Goal: Task Accomplishment & Management: Use online tool/utility

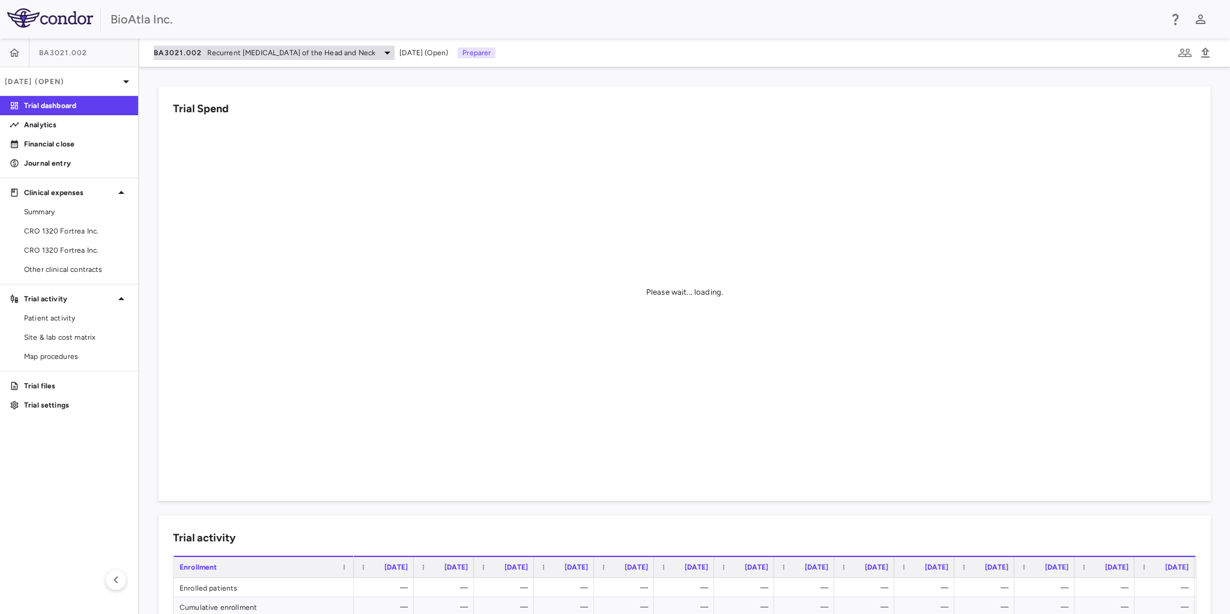
click at [394, 53] on icon at bounding box center [387, 53] width 14 height 14
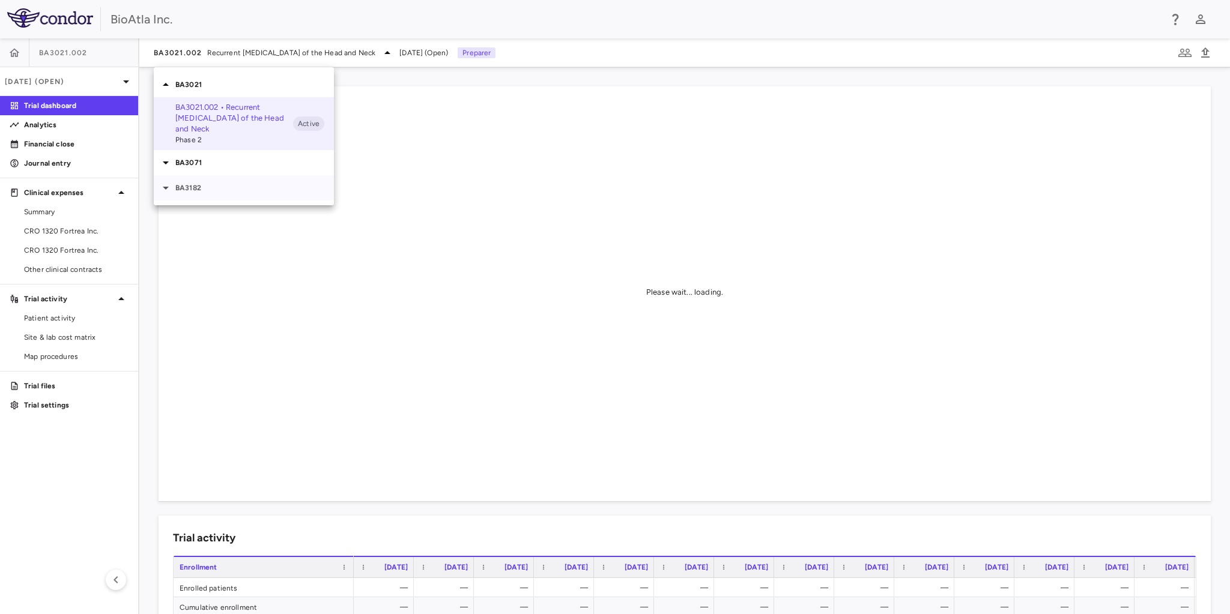
click at [184, 192] on p "BA3182" at bounding box center [254, 188] width 158 height 11
click at [191, 220] on span "Phase 1" at bounding box center [234, 221] width 118 height 11
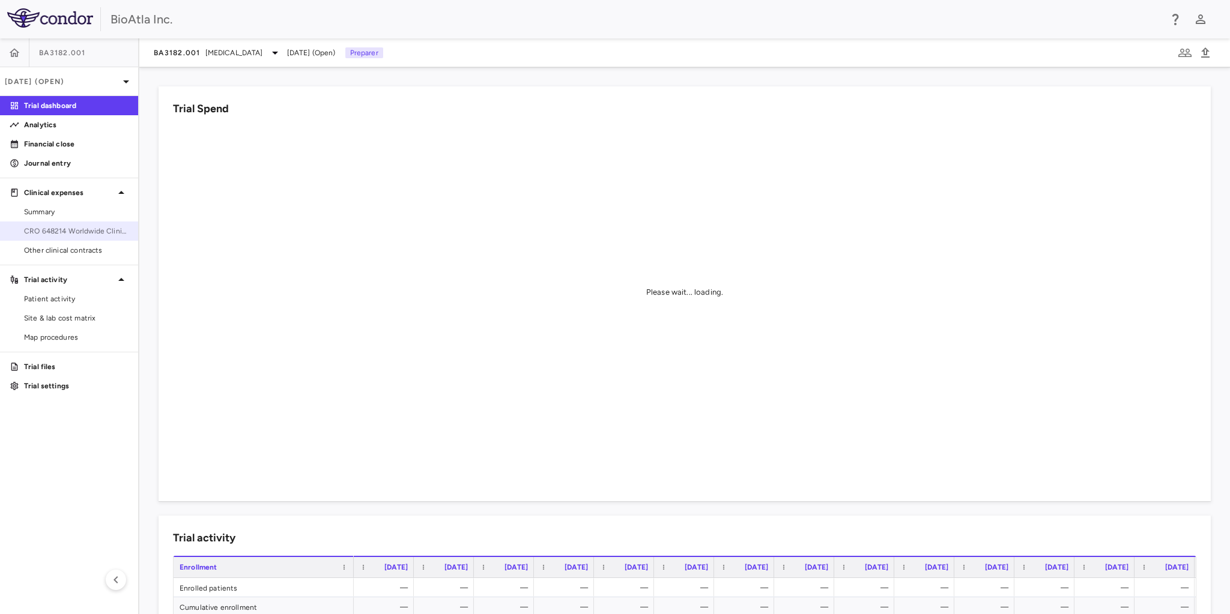
click at [103, 228] on span "CRO 648214 Worldwide Clinical Trials Holdings, Inc." at bounding box center [76, 231] width 104 height 11
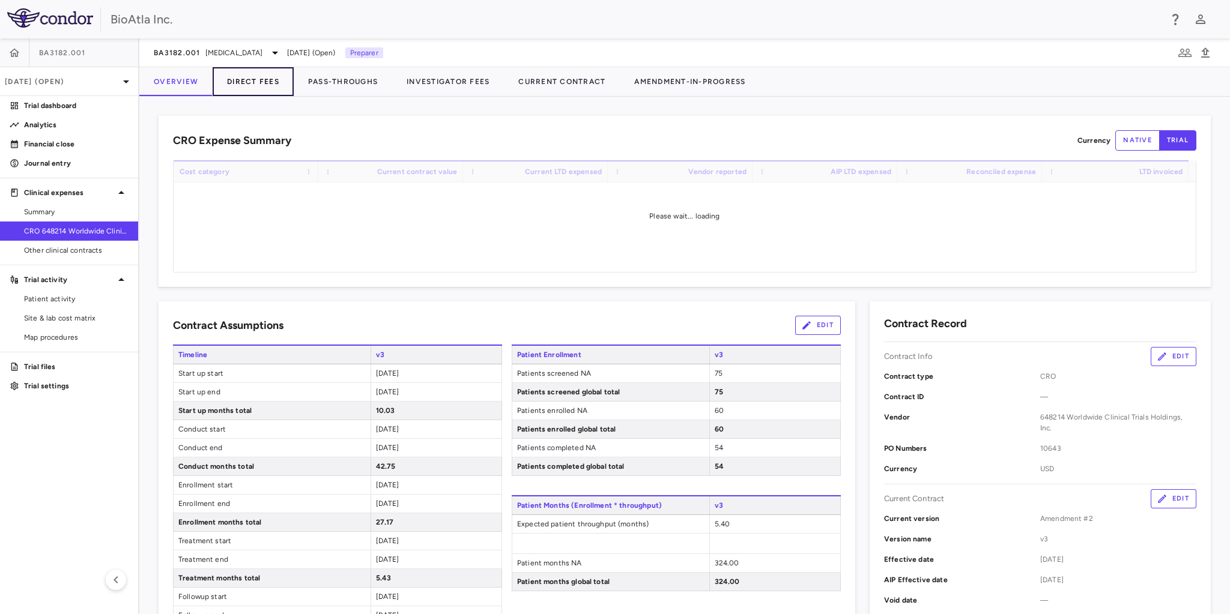
click at [250, 80] on button "Direct Fees" at bounding box center [253, 81] width 81 height 29
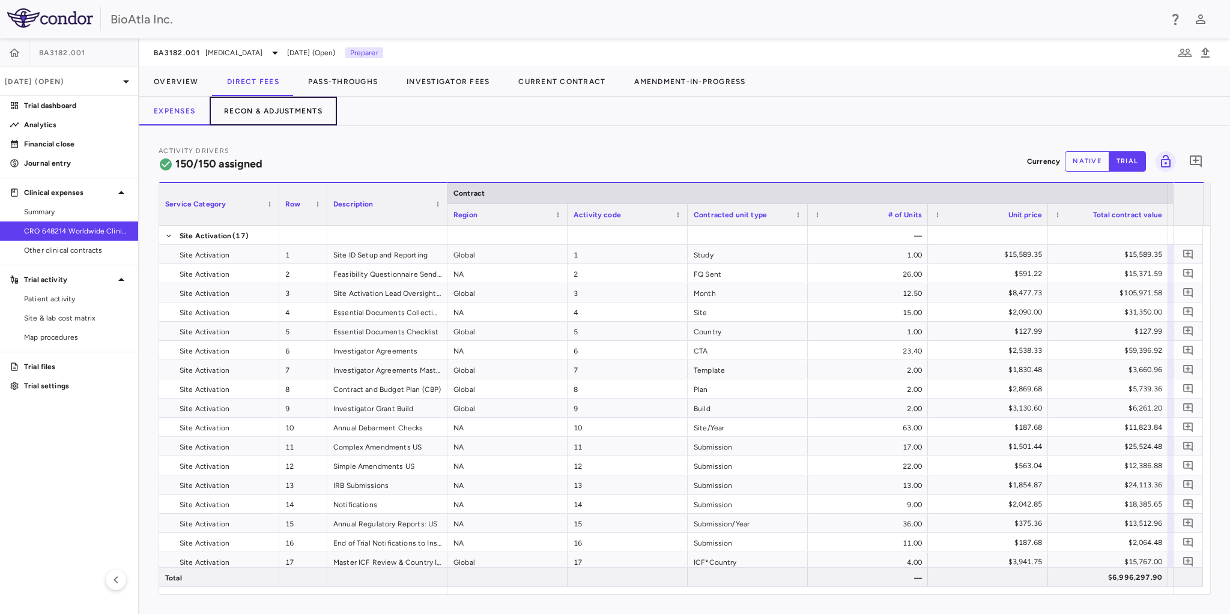
click at [259, 113] on button "Recon & Adjustments" at bounding box center [273, 111] width 127 height 29
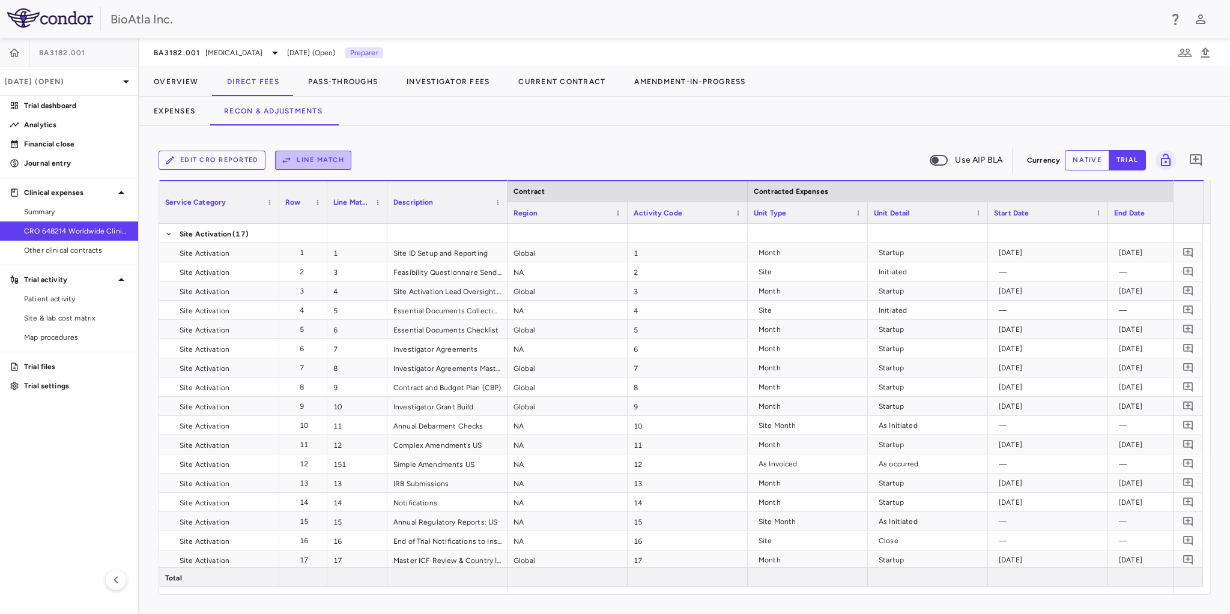
click at [298, 163] on button "Line Match" at bounding box center [313, 160] width 76 height 19
drag, startPoint x: 659, startPoint y: 522, endPoint x: 658, endPoint y: 588, distance: 66.0
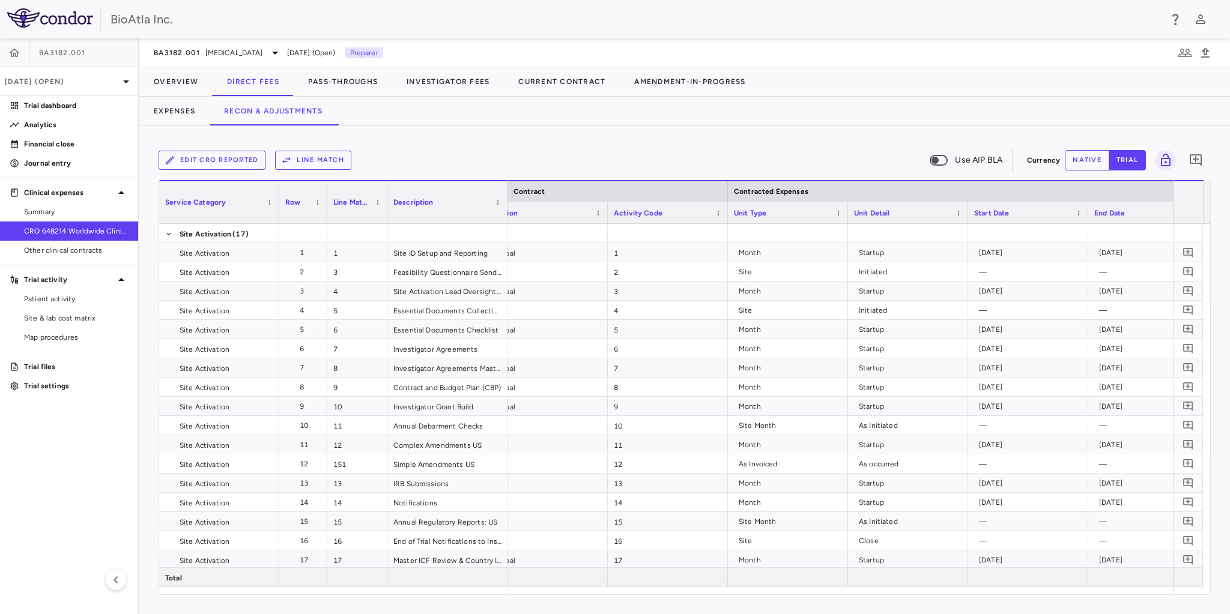
click at [325, 167] on button "Line Match" at bounding box center [313, 160] width 76 height 19
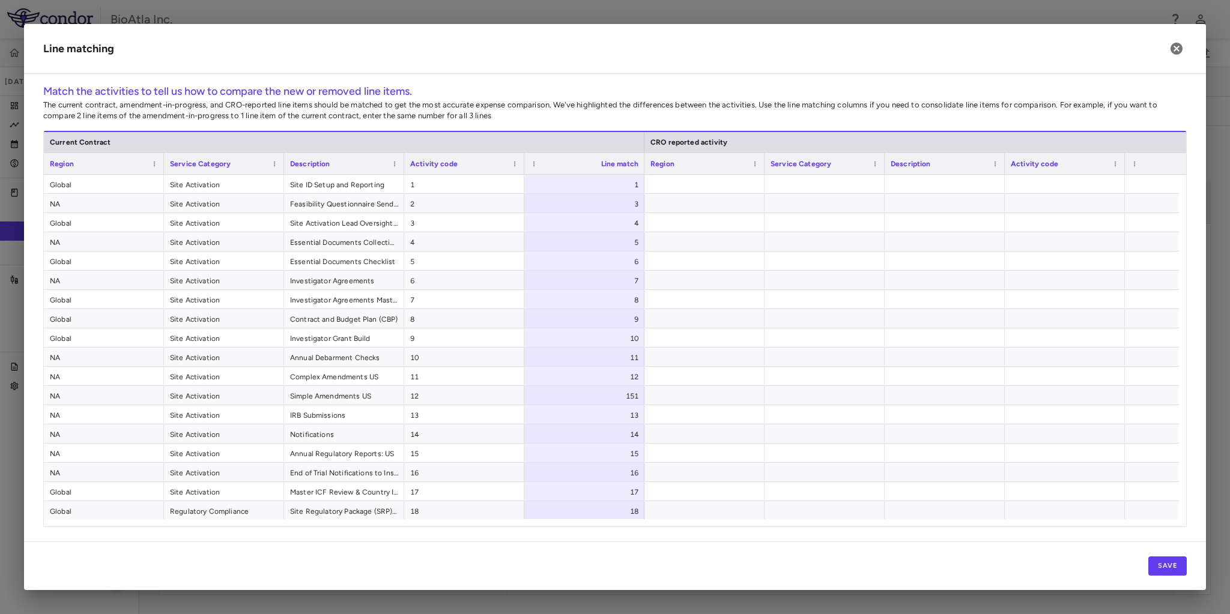
scroll to position [0, 91]
click at [1177, 48] on icon "button" at bounding box center [1176, 49] width 12 height 12
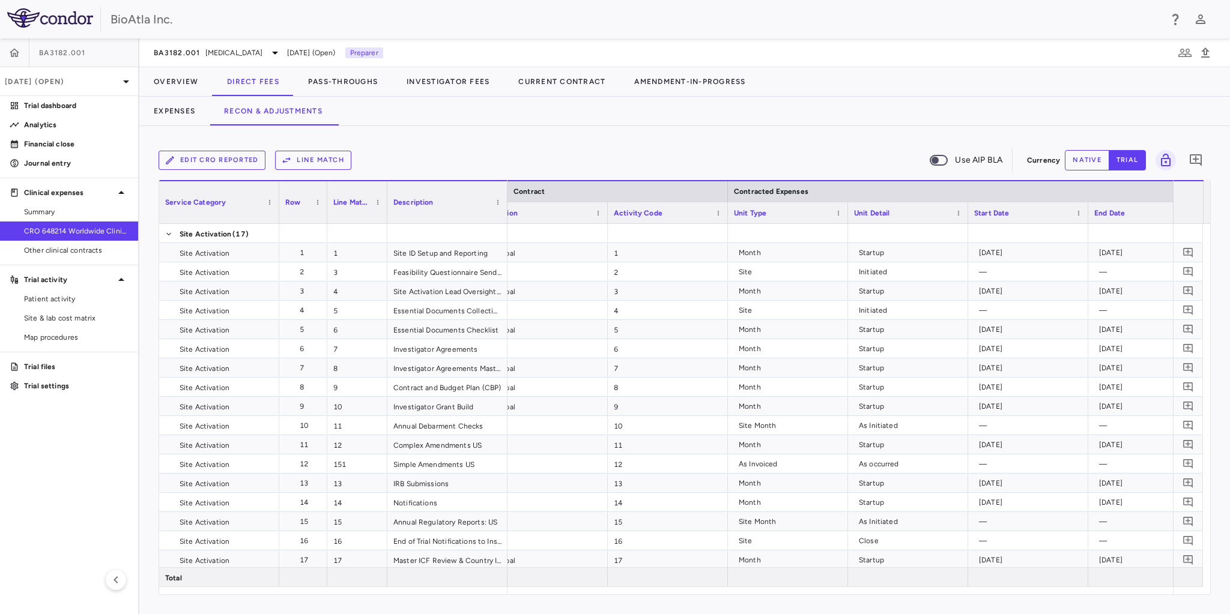
click at [199, 157] on button "Edit CRO reported" at bounding box center [211, 160] width 107 height 19
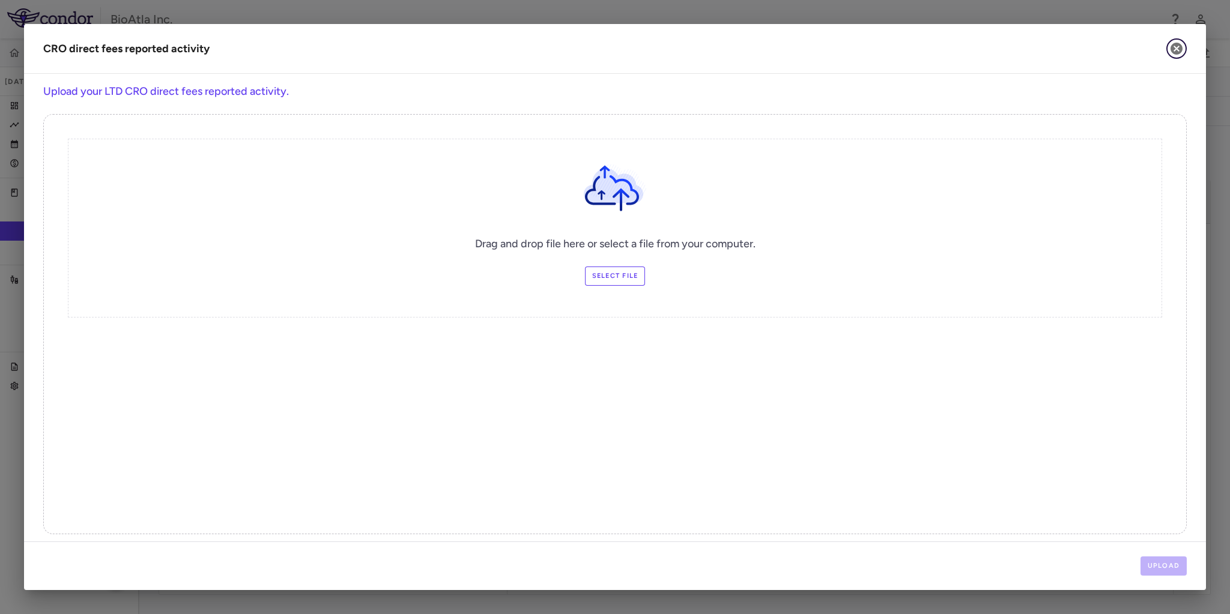
click at [1174, 47] on icon "button" at bounding box center [1176, 48] width 14 height 14
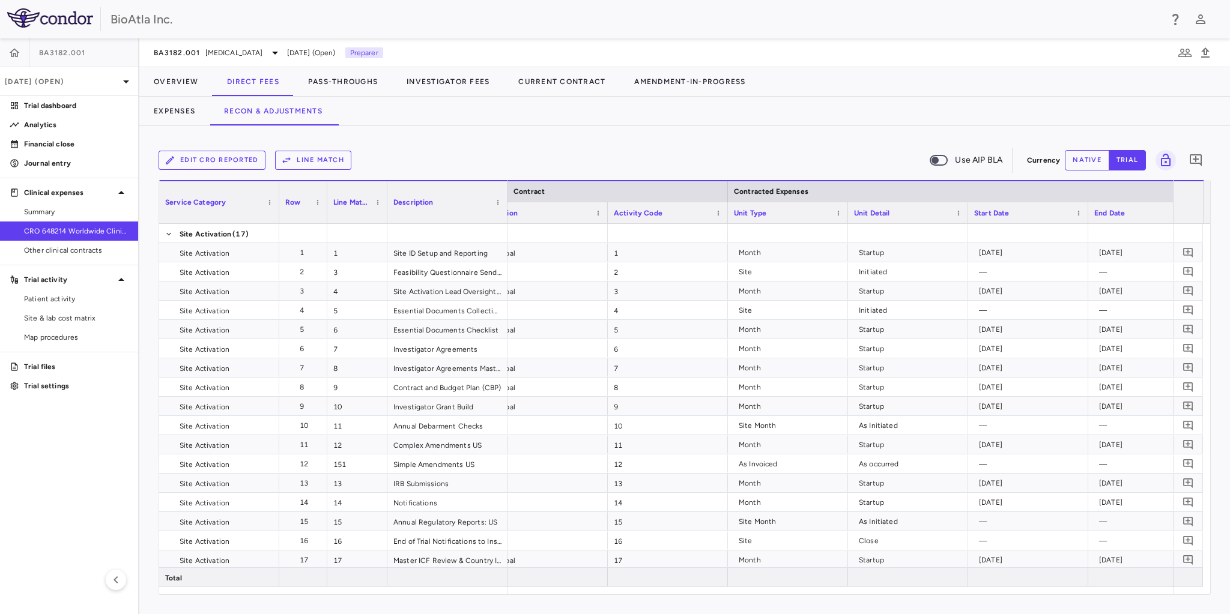
click at [221, 152] on button "Edit CRO reported" at bounding box center [211, 160] width 107 height 19
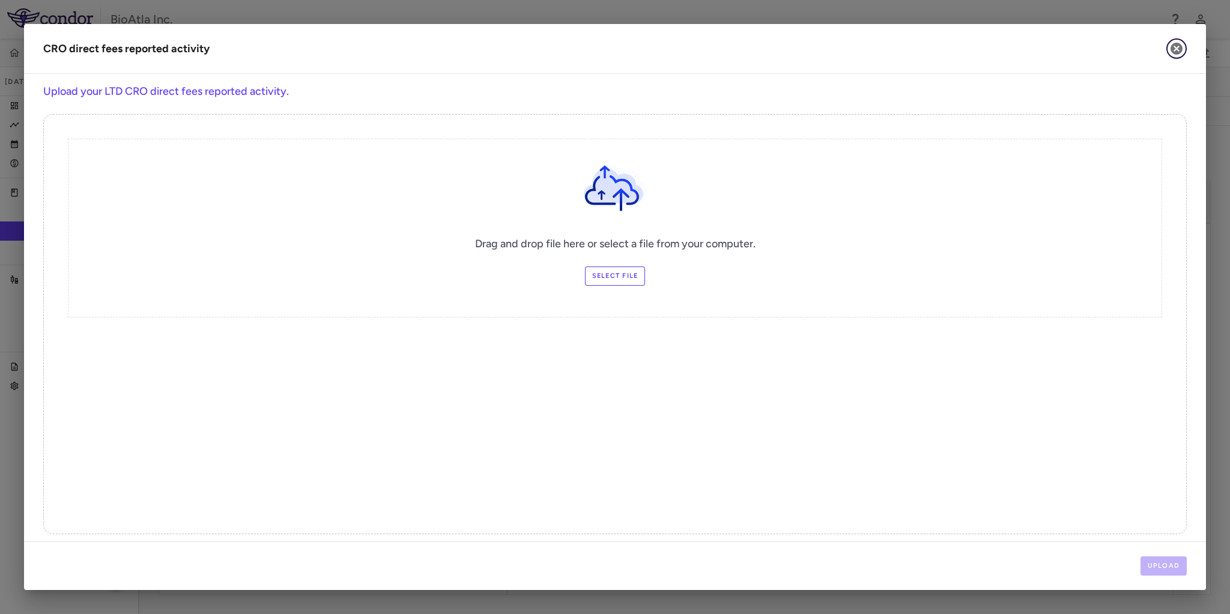
click at [1174, 43] on icon "button" at bounding box center [1176, 48] width 14 height 14
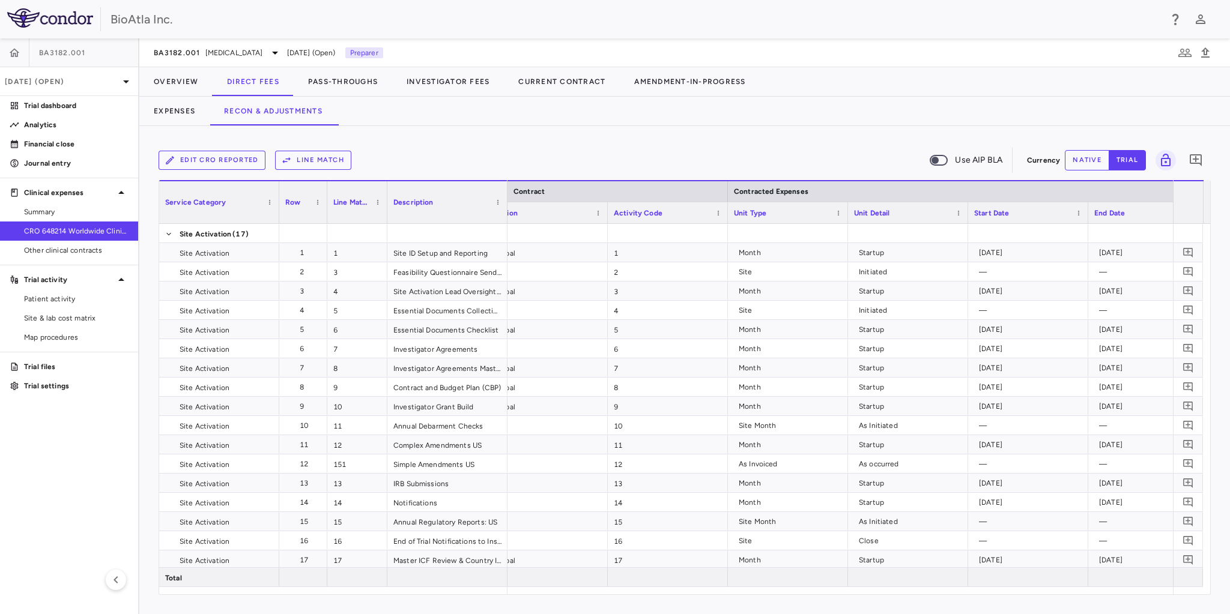
click at [221, 154] on button "Edit CRO reported" at bounding box center [211, 160] width 107 height 19
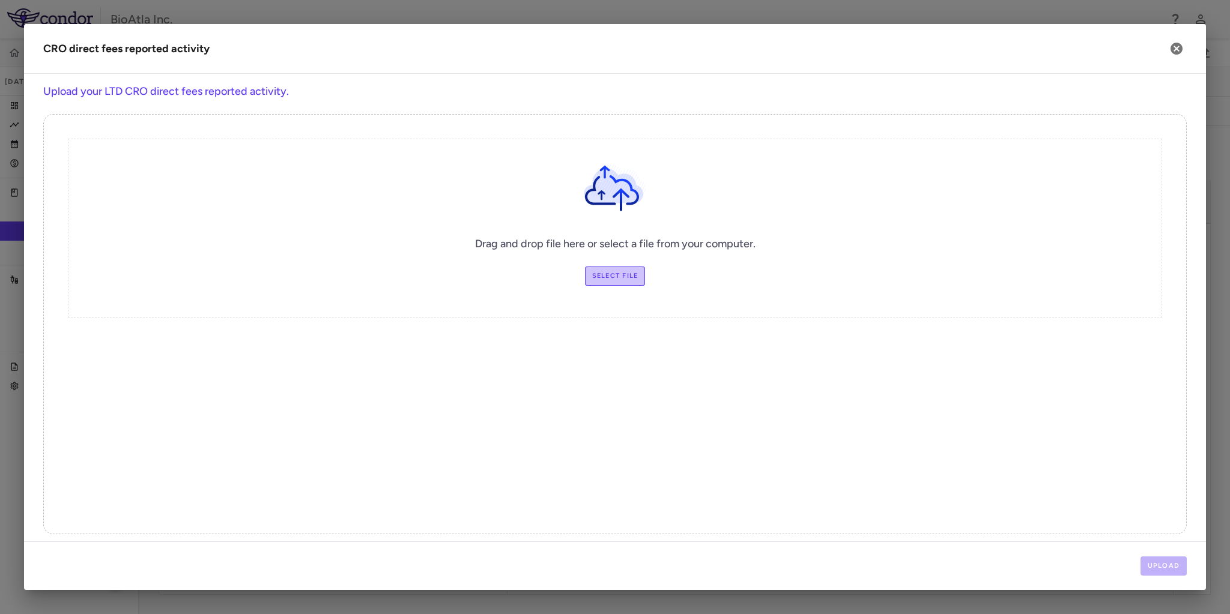
click at [617, 275] on label "Select file" at bounding box center [615, 276] width 61 height 19
click at [0, 0] on input "Select file" at bounding box center [0, 0] width 0 height 0
click at [1159, 564] on button "Upload" at bounding box center [1163, 566] width 47 height 19
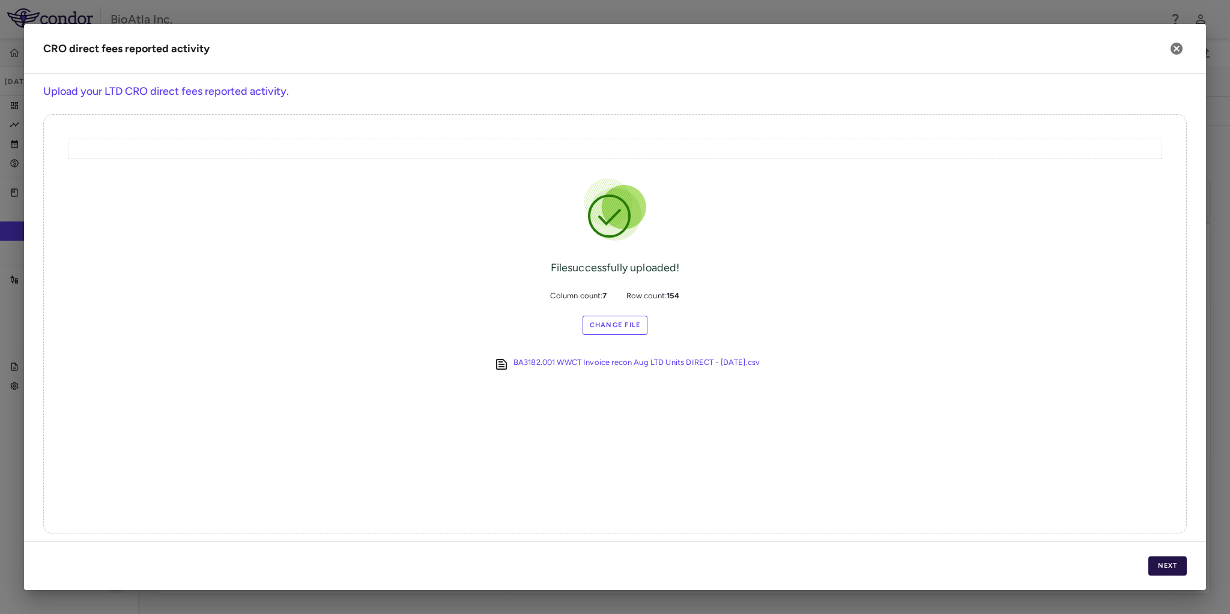
click at [1154, 566] on button "Next" at bounding box center [1167, 566] width 38 height 19
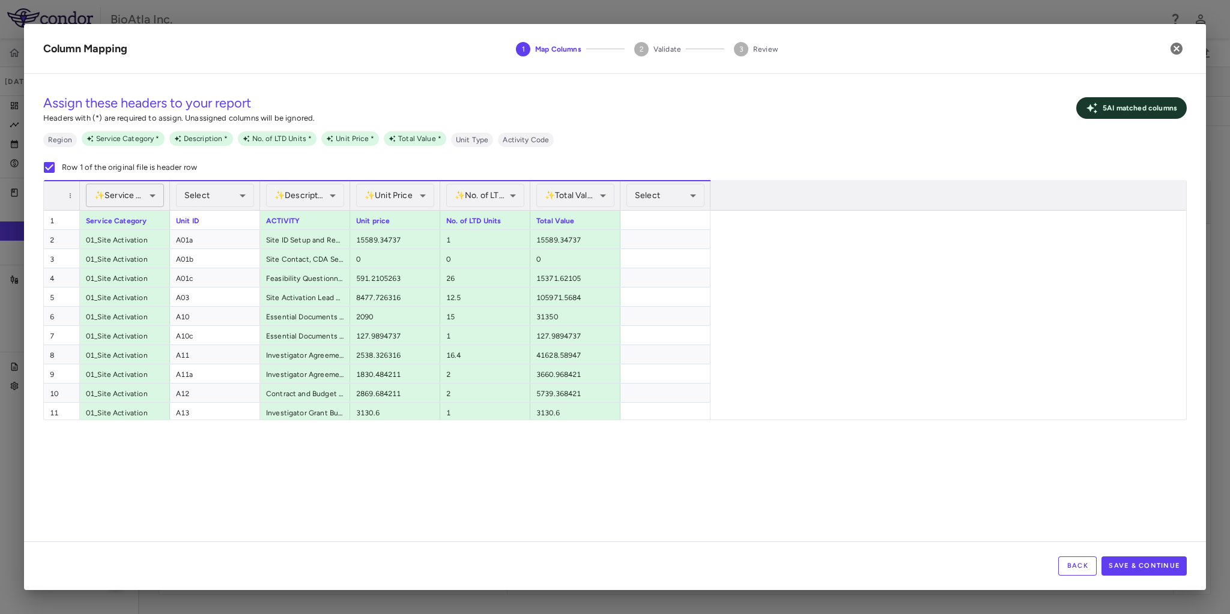
click at [153, 197] on body "Skip to sidebar Skip to main content BioAtla Inc. BA3182.001 [DATE] (Open) Tria…" at bounding box center [615, 307] width 1230 height 614
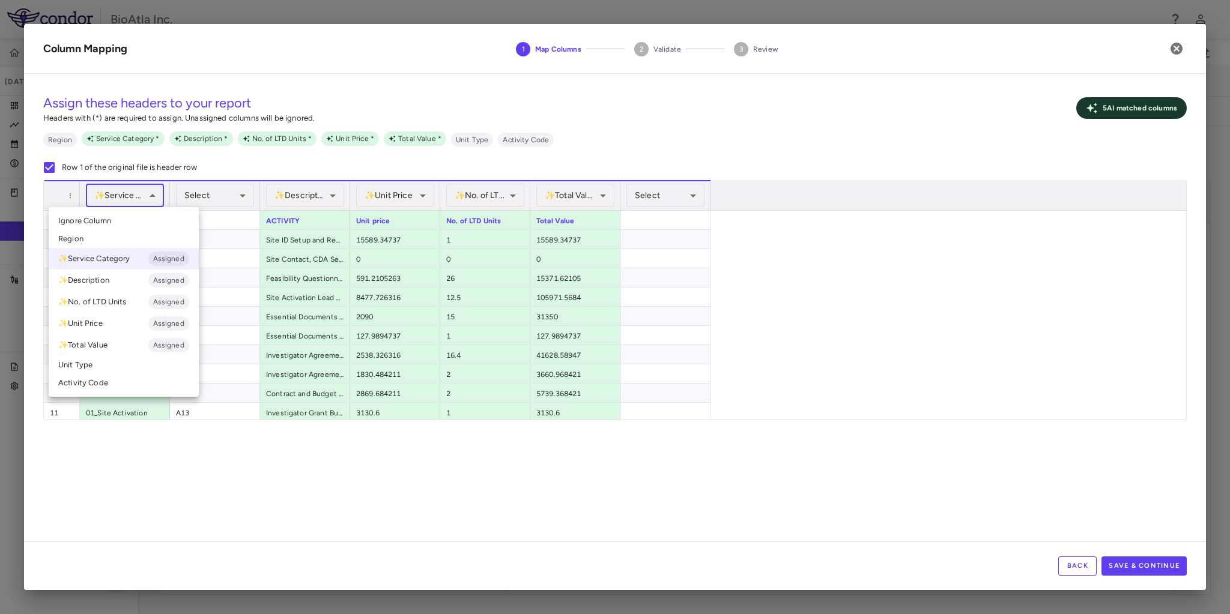
click at [153, 196] on div at bounding box center [615, 307] width 1230 height 614
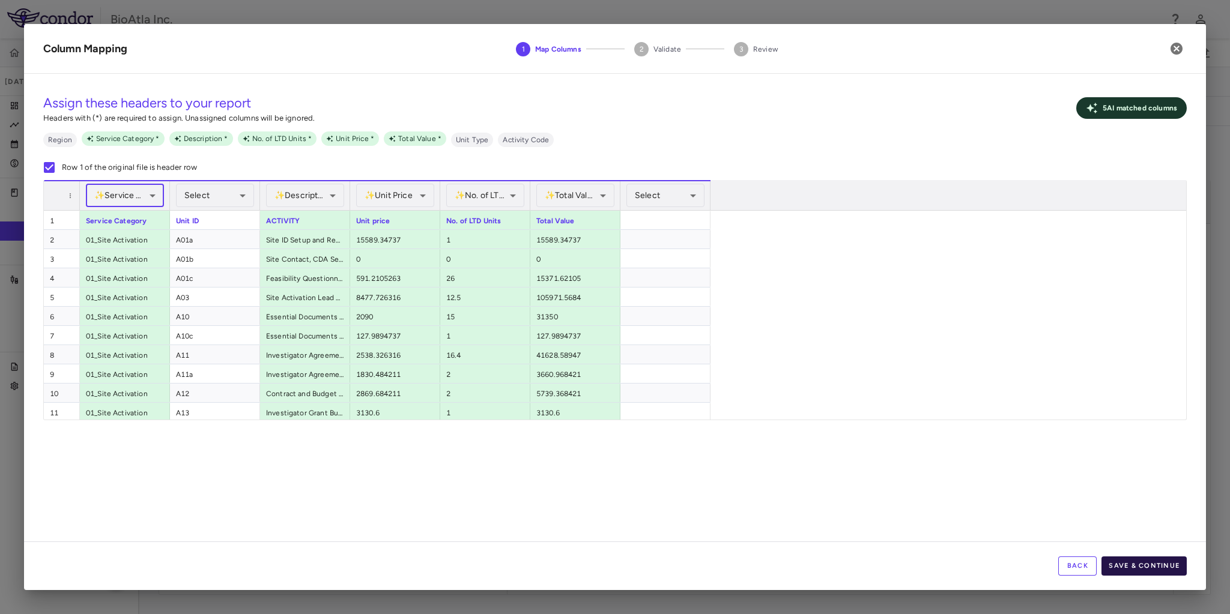
click at [1169, 567] on button "Save & Continue" at bounding box center [1143, 566] width 85 height 19
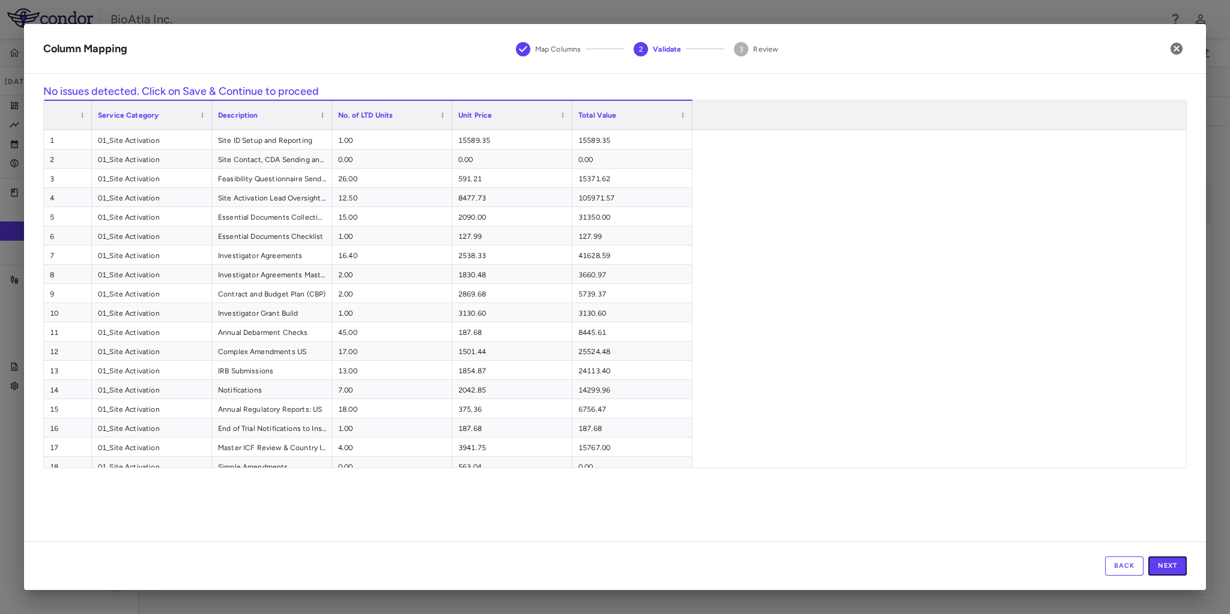
click at [1169, 567] on button "Next" at bounding box center [1167, 566] width 38 height 19
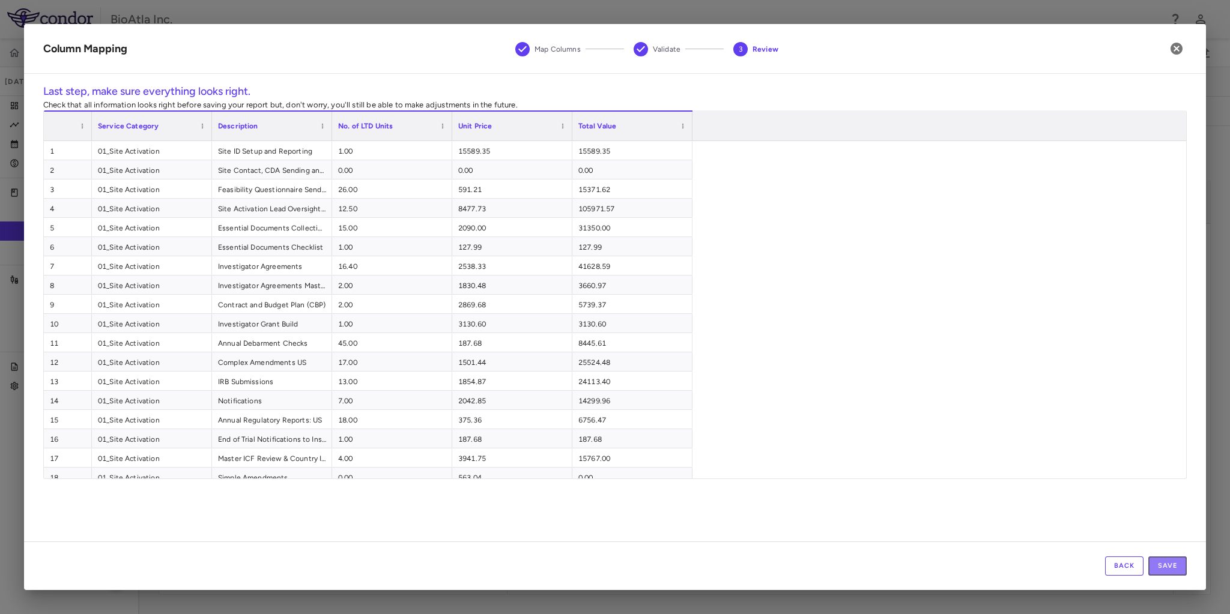
click at [1169, 567] on button "Save" at bounding box center [1167, 566] width 38 height 19
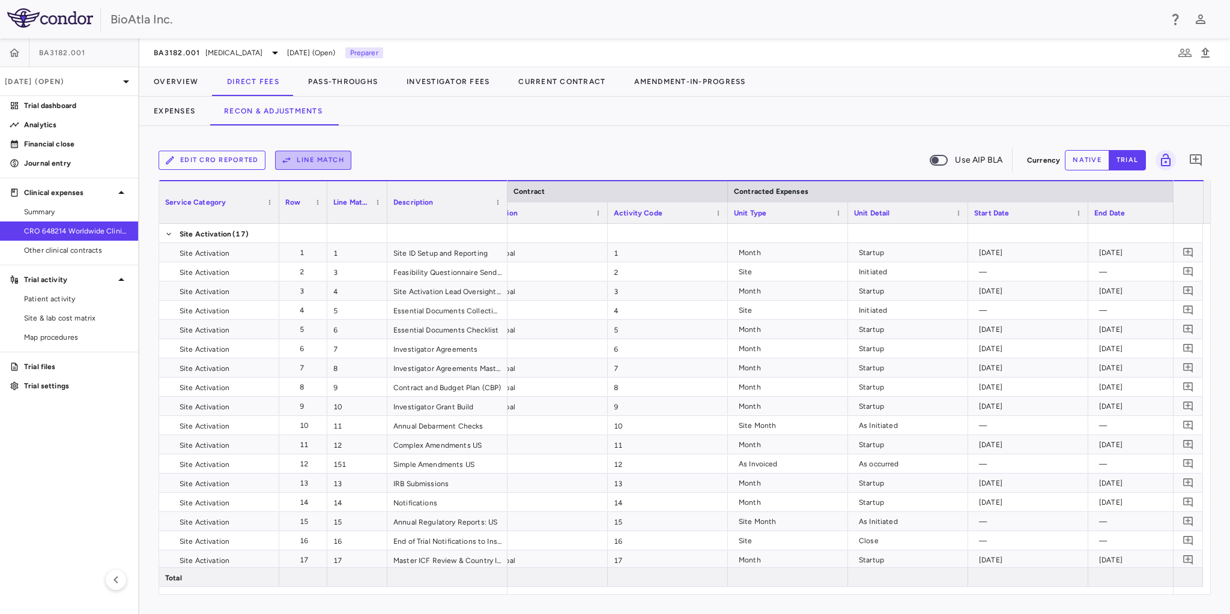
click at [310, 161] on button "Line Match" at bounding box center [313, 160] width 76 height 19
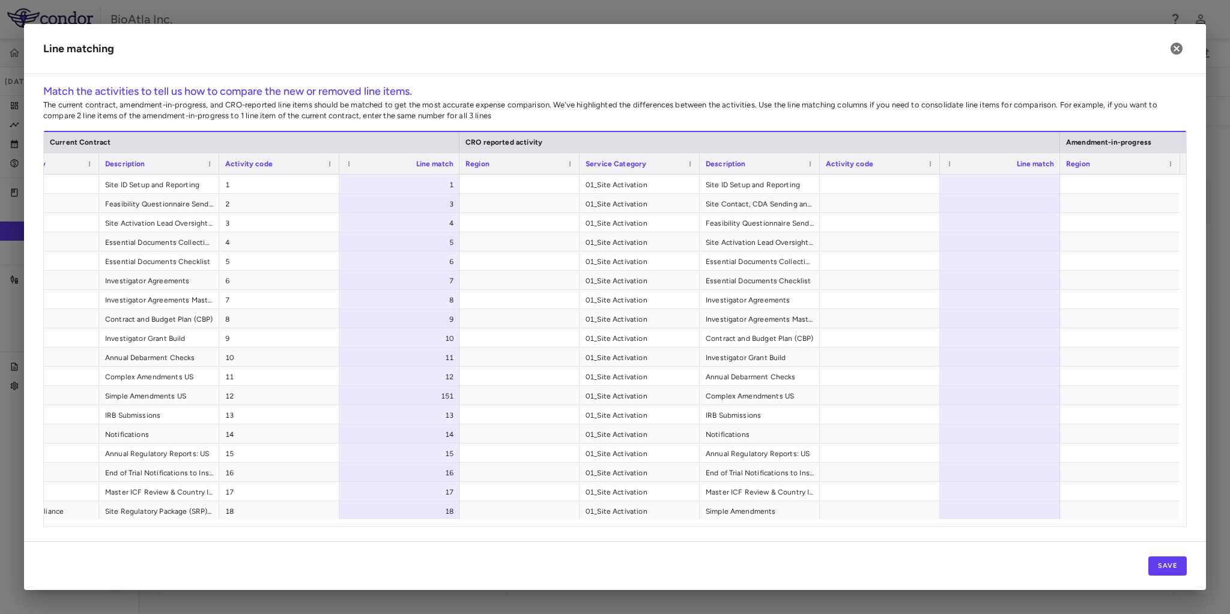
scroll to position [0, 204]
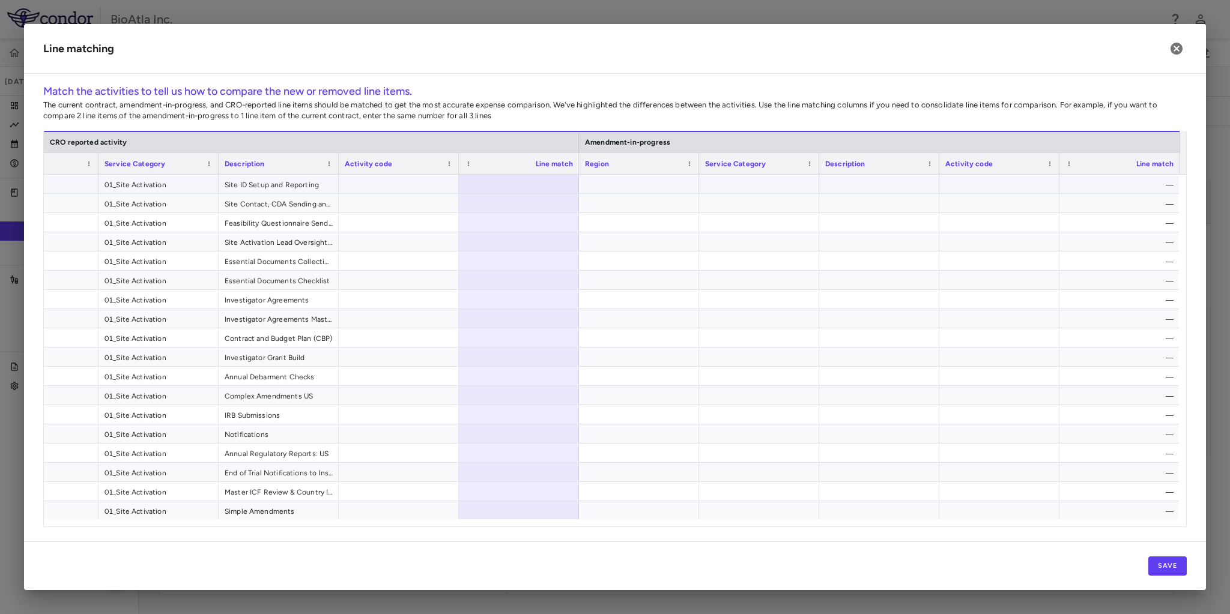
click at [521, 185] on div at bounding box center [519, 184] width 120 height 19
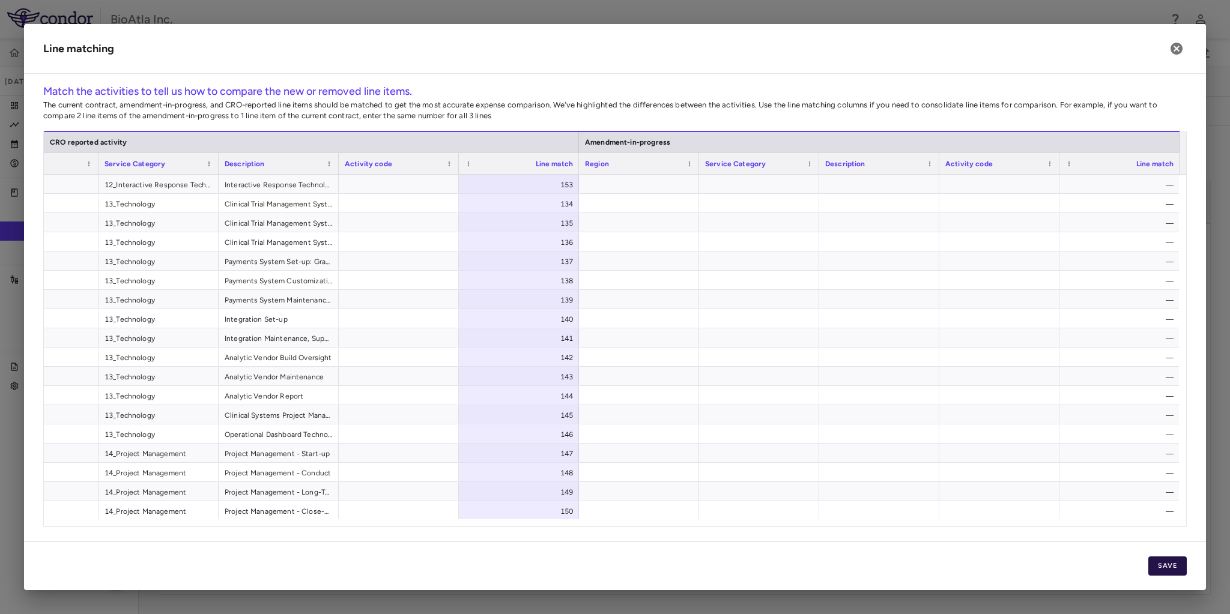
click at [1166, 563] on button "Save" at bounding box center [1167, 566] width 38 height 19
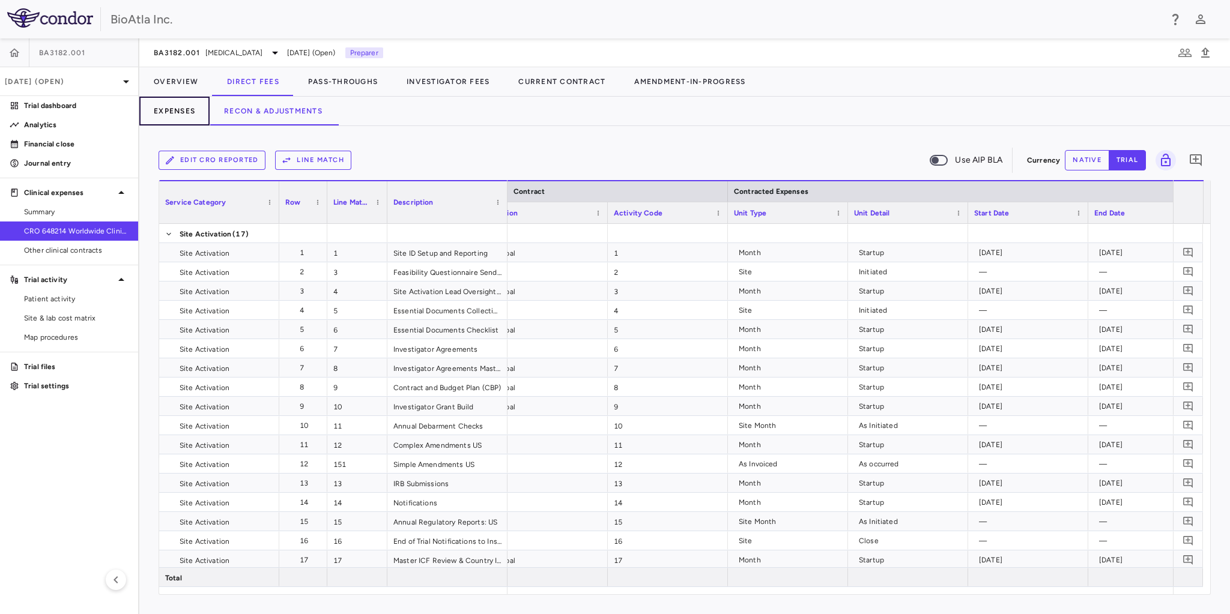
click at [170, 109] on button "Expenses" at bounding box center [174, 111] width 70 height 29
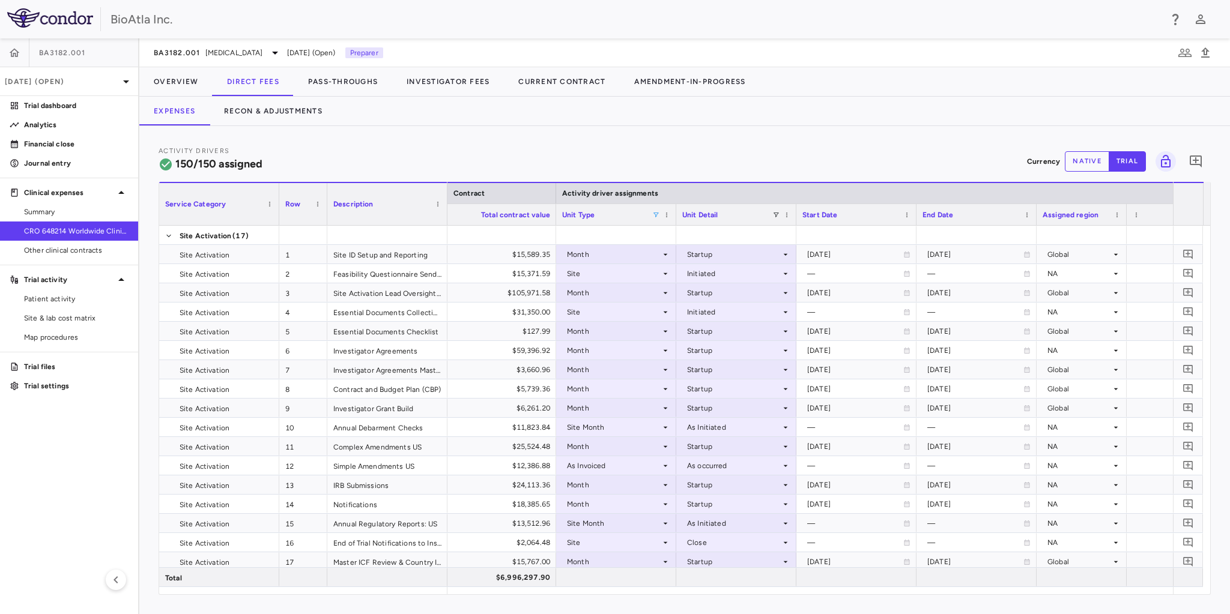
click at [652, 214] on span at bounding box center [655, 214] width 7 height 7
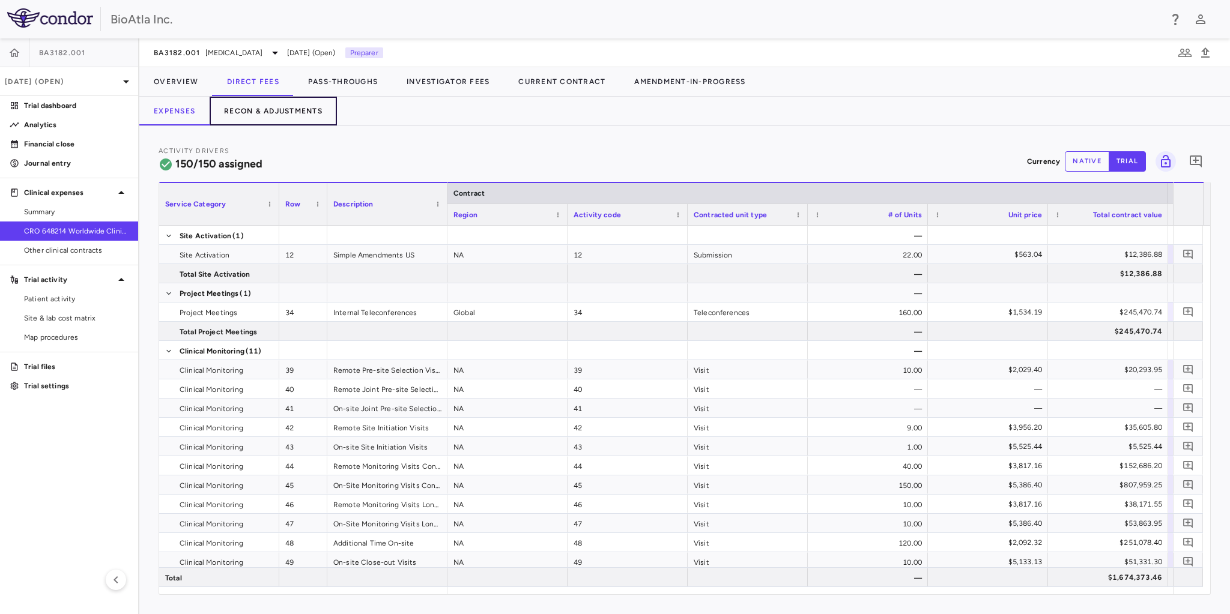
click at [285, 106] on button "Recon & Adjustments" at bounding box center [273, 111] width 127 height 29
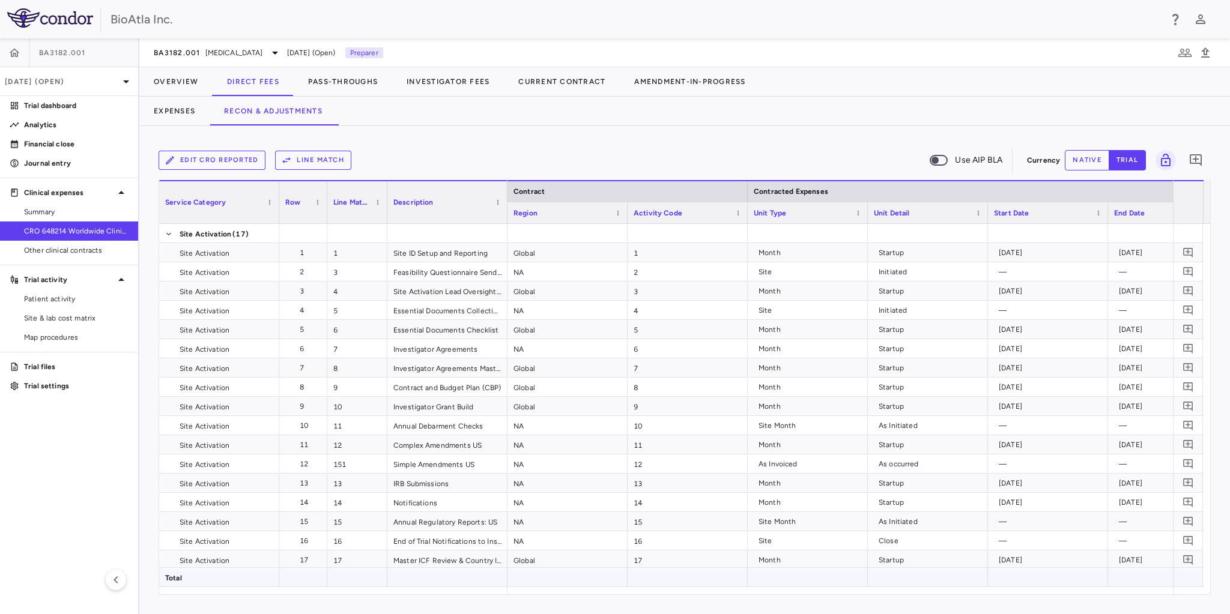
click at [574, 590] on div "Service Category Row Line Match" at bounding box center [684, 387] width 1051 height 414
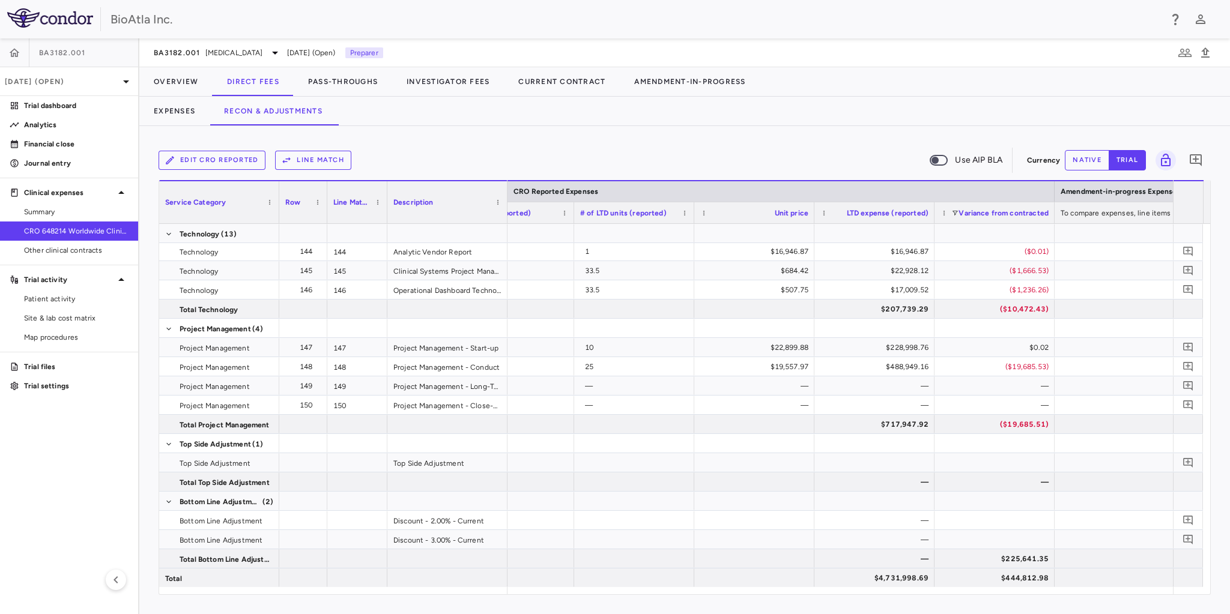
click at [1089, 155] on button "native" at bounding box center [1086, 160] width 44 height 20
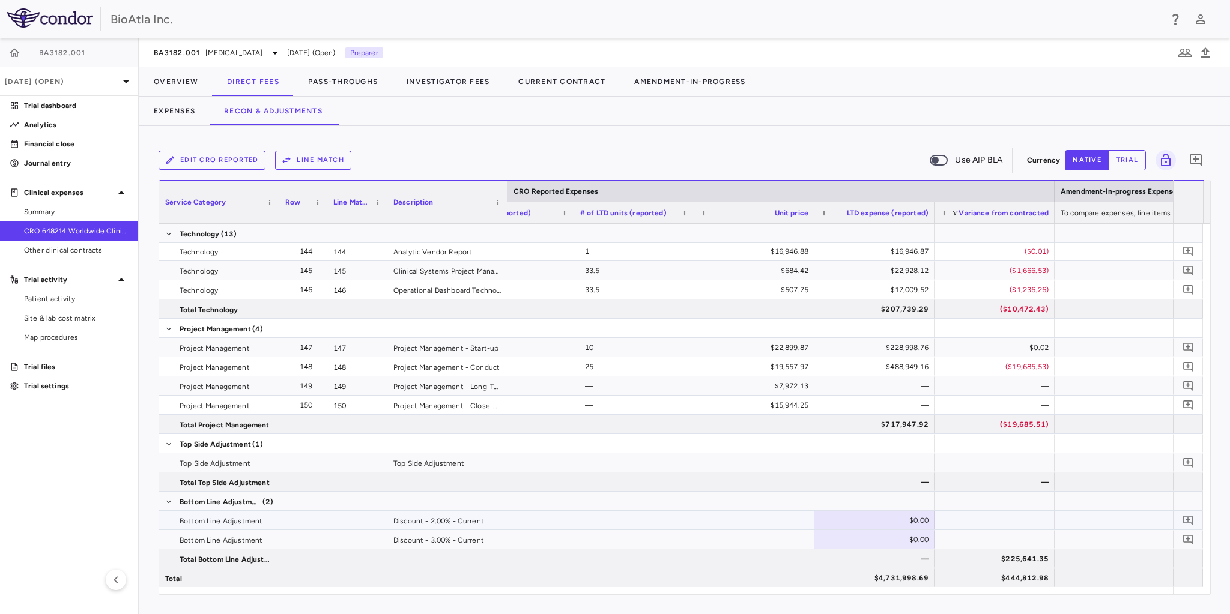
click at [893, 518] on div "$0.00" at bounding box center [876, 520] width 103 height 19
click at [880, 513] on div "$95,683.22" at bounding box center [876, 520] width 103 height 19
click at [881, 517] on input "********" at bounding box center [883, 521] width 101 height 20
type input "*********"
click at [872, 535] on div "$143,524.83" at bounding box center [876, 539] width 103 height 19
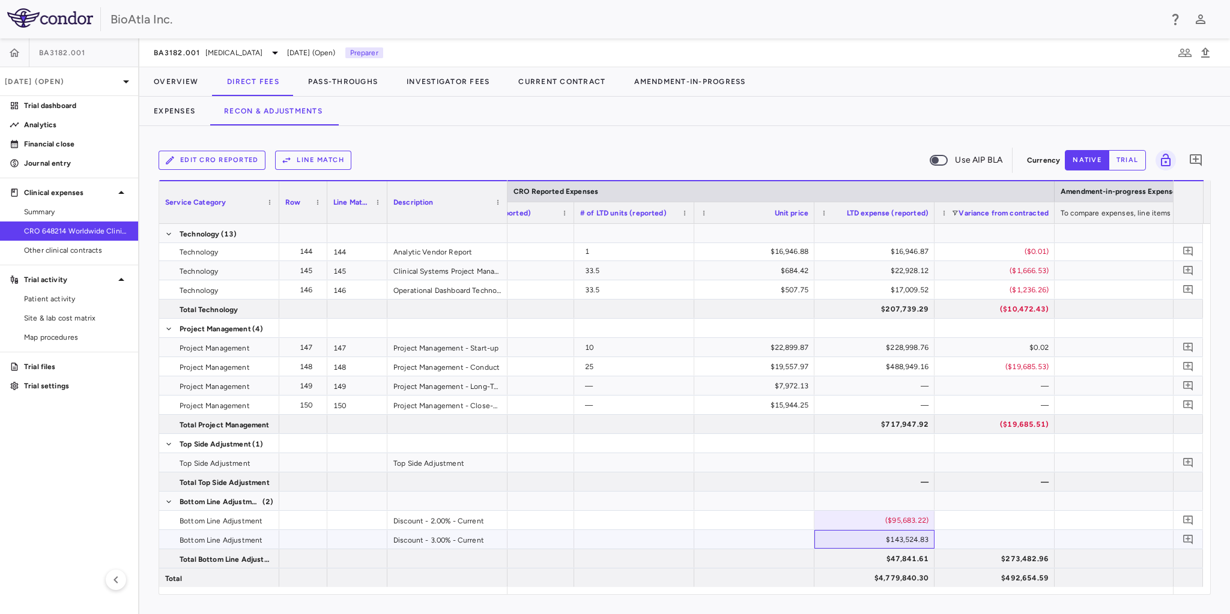
click at [874, 540] on div "$143,524.83" at bounding box center [876, 539] width 103 height 19
click at [872, 538] on input "*********" at bounding box center [883, 541] width 101 height 20
type input "**********"
click at [948, 540] on div at bounding box center [994, 539] width 120 height 19
click at [872, 524] on div "($95,683.22)" at bounding box center [876, 520] width 103 height 19
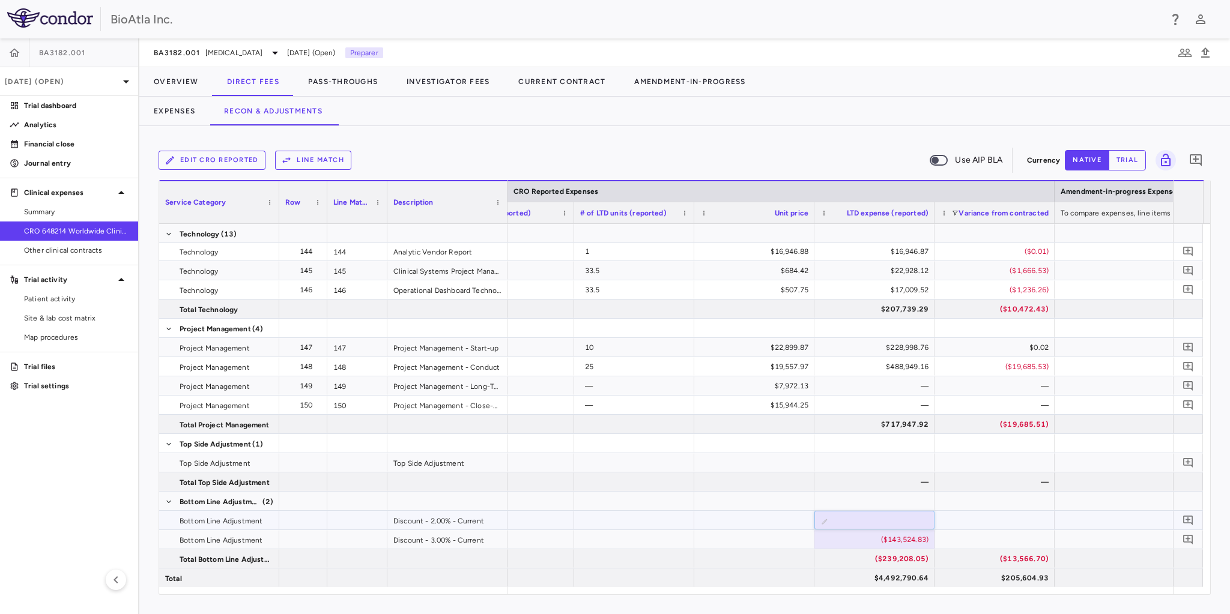
drag, startPoint x: 884, startPoint y: 521, endPoint x: 918, endPoint y: 526, distance: 34.6
click at [918, 526] on input "*********" at bounding box center [883, 521] width 101 height 20
type input "**"
click at [864, 511] on div "$94,639.97" at bounding box center [874, 520] width 120 height 19
click at [874, 519] on input "********" at bounding box center [883, 521] width 101 height 20
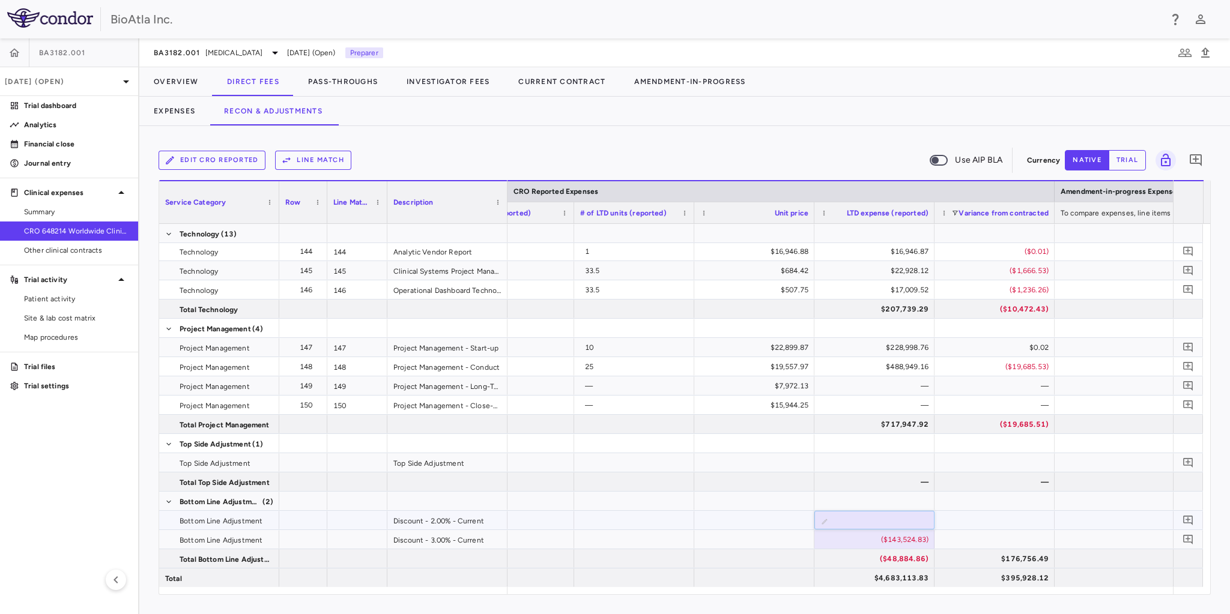
type input "*********"
click at [956, 514] on div at bounding box center [994, 520] width 120 height 19
click at [890, 539] on div "($143,524.83)" at bounding box center [876, 539] width 103 height 19
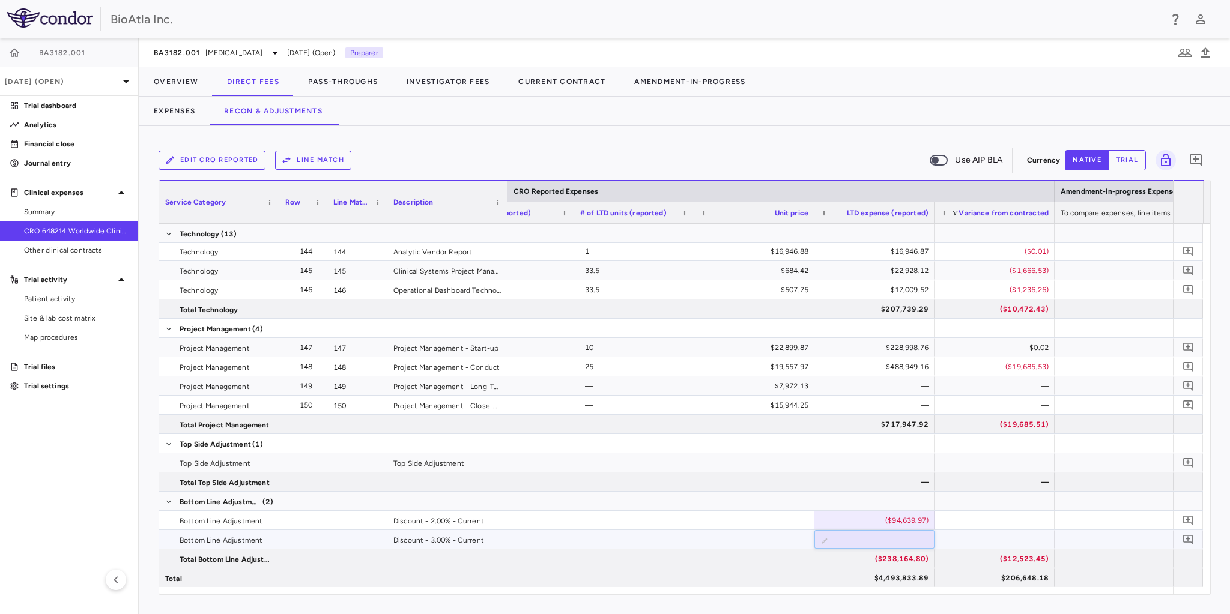
drag, startPoint x: 887, startPoint y: 540, endPoint x: 956, endPoint y: 544, distance: 69.7
click at [956, 544] on div "**********" at bounding box center [528, 539] width 2491 height 19
type input "**********"
click at [954, 540] on div at bounding box center [994, 539] width 120 height 19
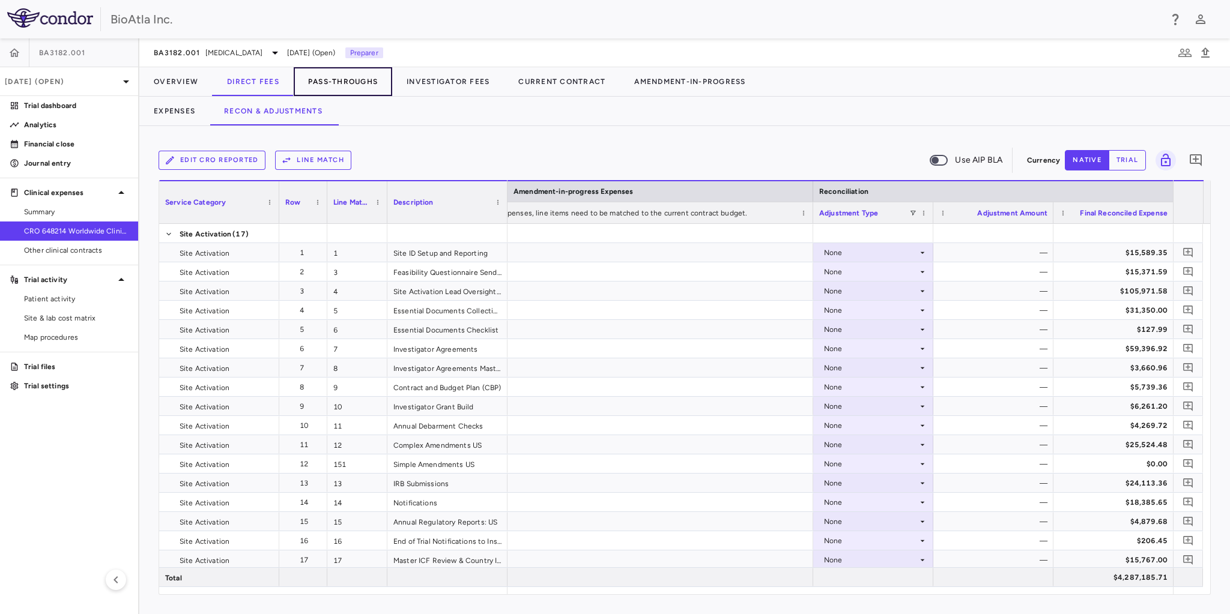
click at [343, 78] on button "Pass-Throughs" at bounding box center [343, 81] width 98 height 29
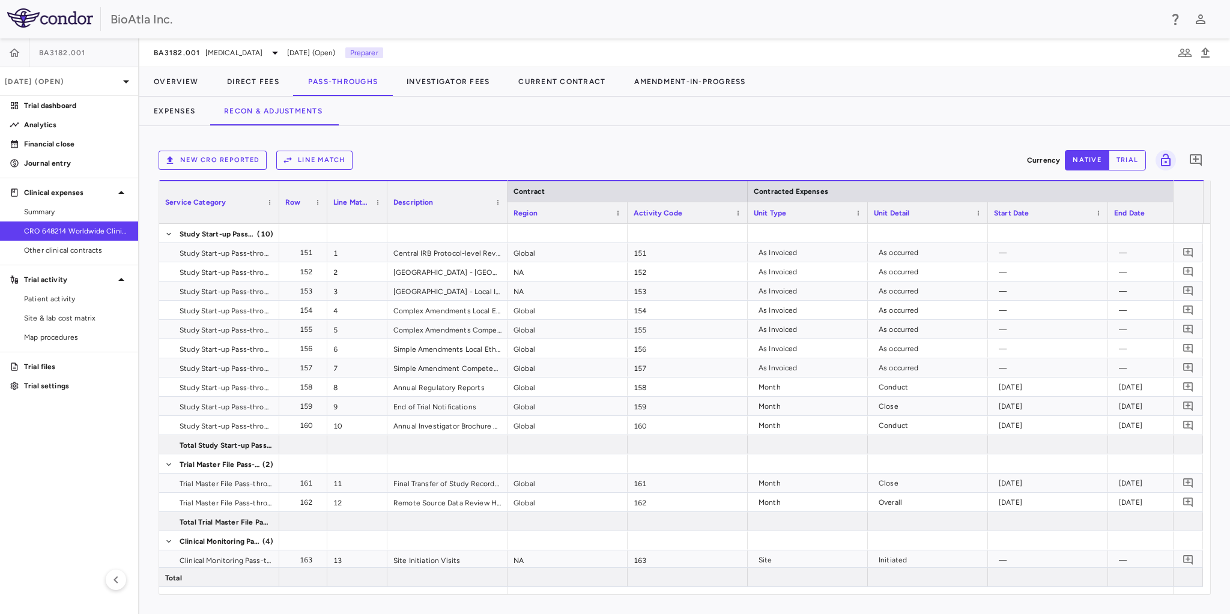
click at [176, 154] on button "New CRO reported" at bounding box center [212, 160] width 108 height 19
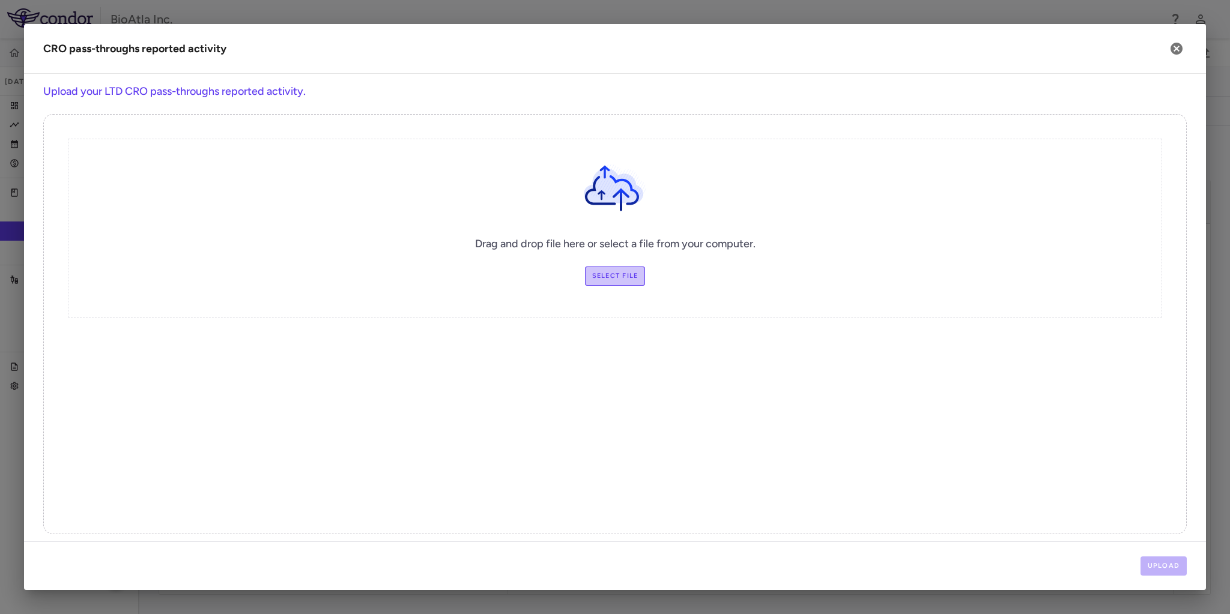
click at [601, 275] on label "Select file" at bounding box center [615, 276] width 61 height 19
click at [0, 0] on input "Select file" at bounding box center [0, 0] width 0 height 0
click at [1152, 565] on button "Upload" at bounding box center [1163, 566] width 47 height 19
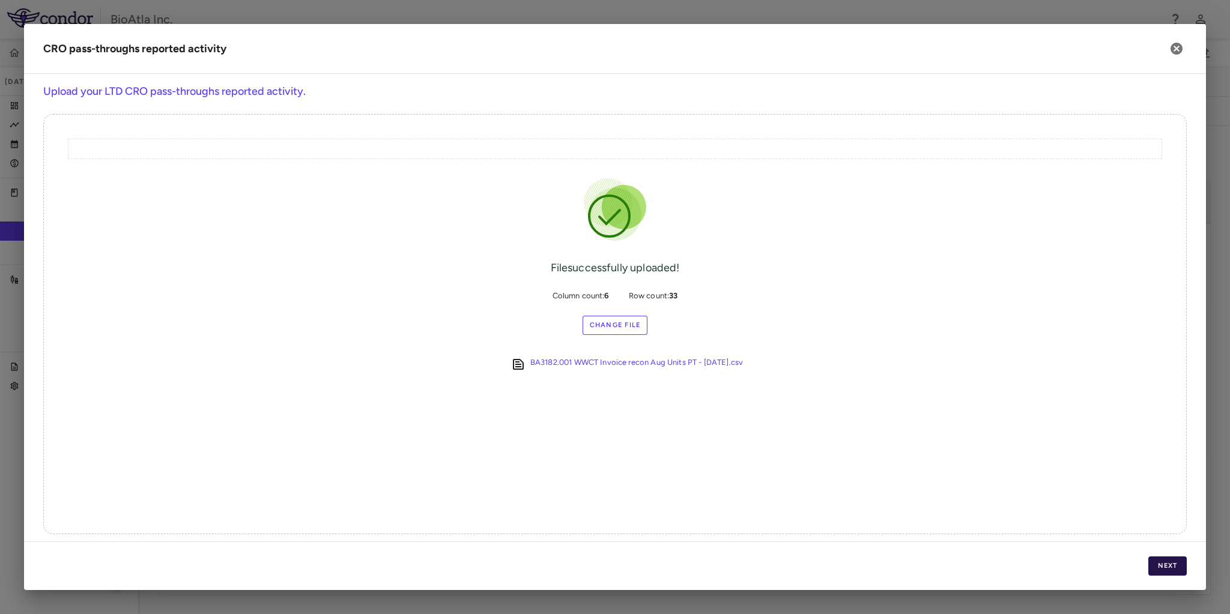
click at [1152, 565] on button "Next" at bounding box center [1167, 566] width 38 height 19
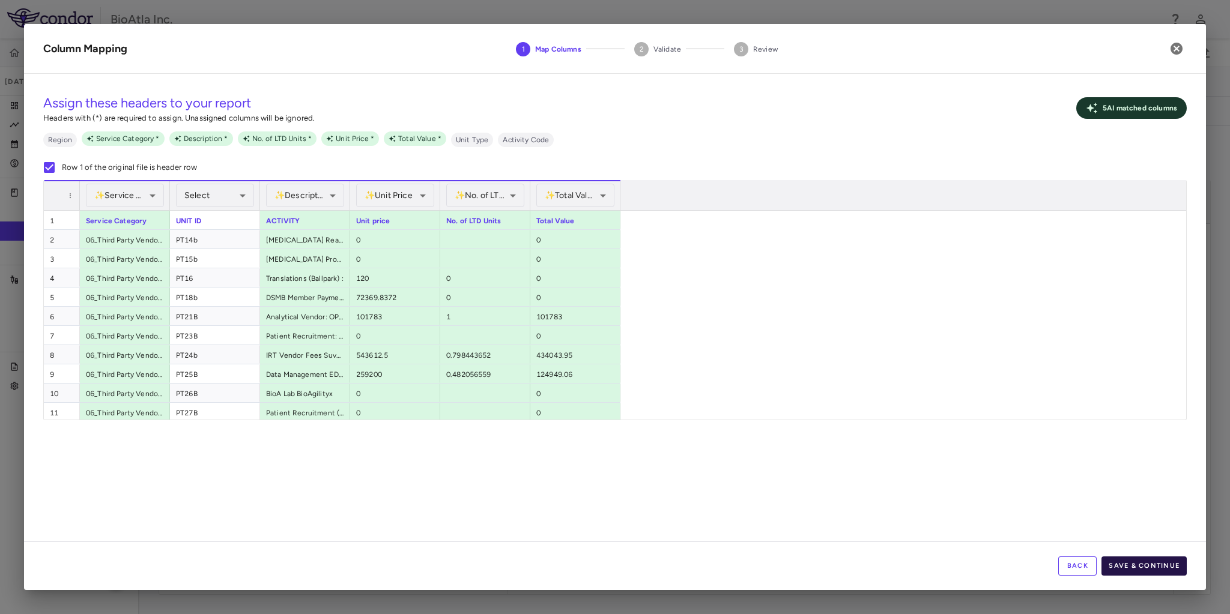
click at [1151, 566] on button "Save & Continue" at bounding box center [1143, 566] width 85 height 19
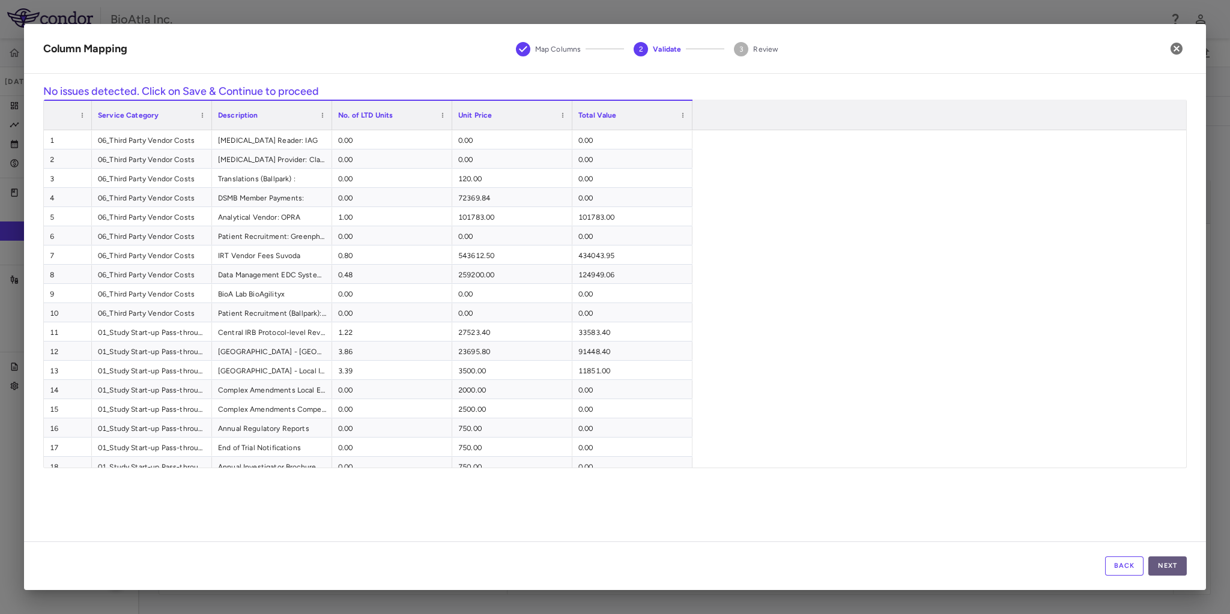
click at [1155, 566] on button "Next" at bounding box center [1167, 566] width 38 height 19
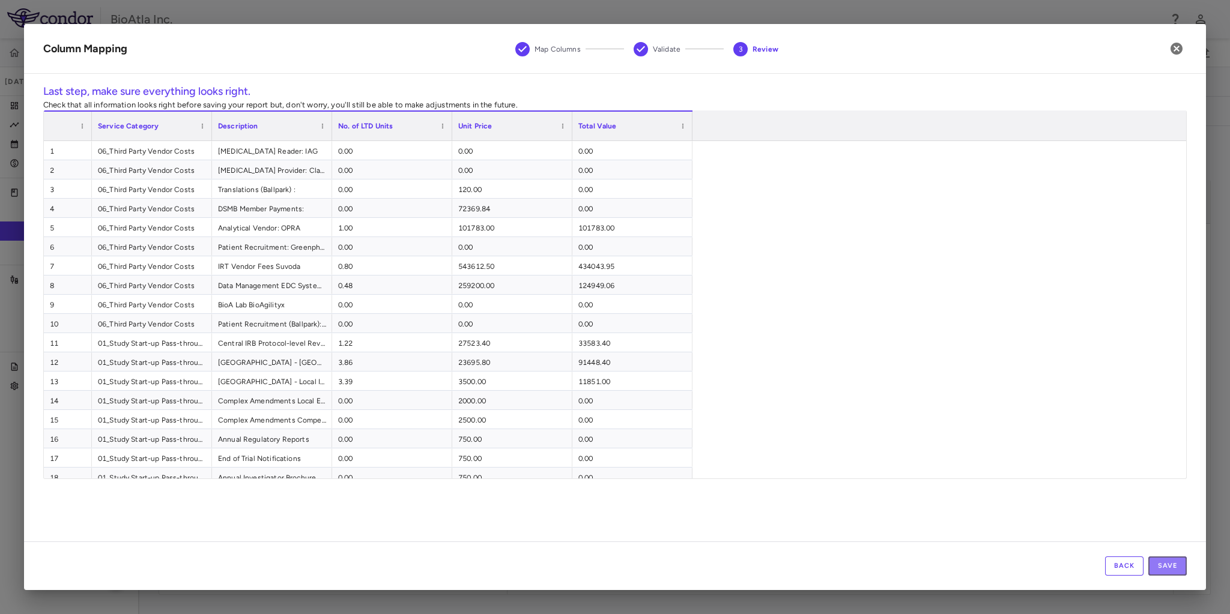
click at [1155, 566] on button "Save" at bounding box center [1167, 566] width 38 height 19
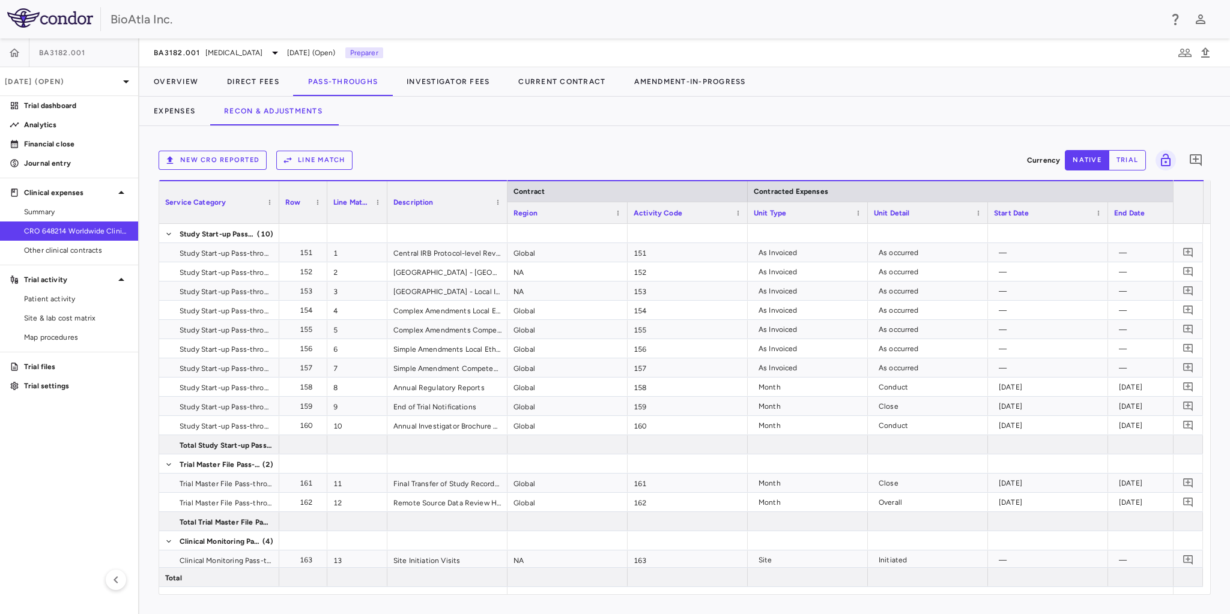
click at [323, 156] on button "Line Match" at bounding box center [314, 160] width 76 height 19
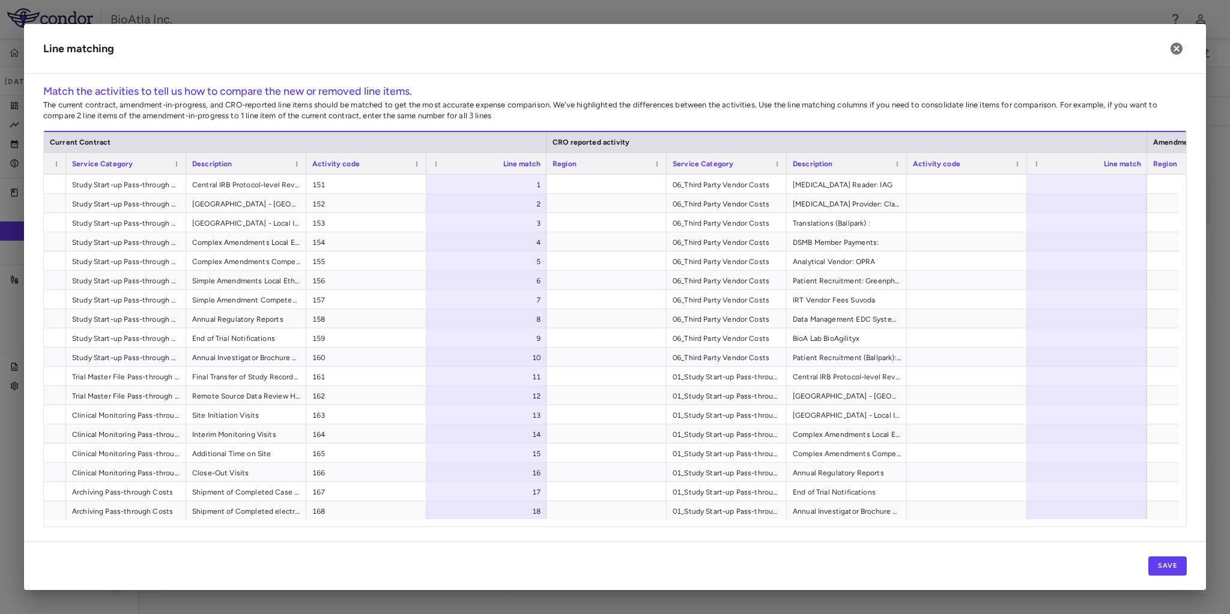
scroll to position [0, 134]
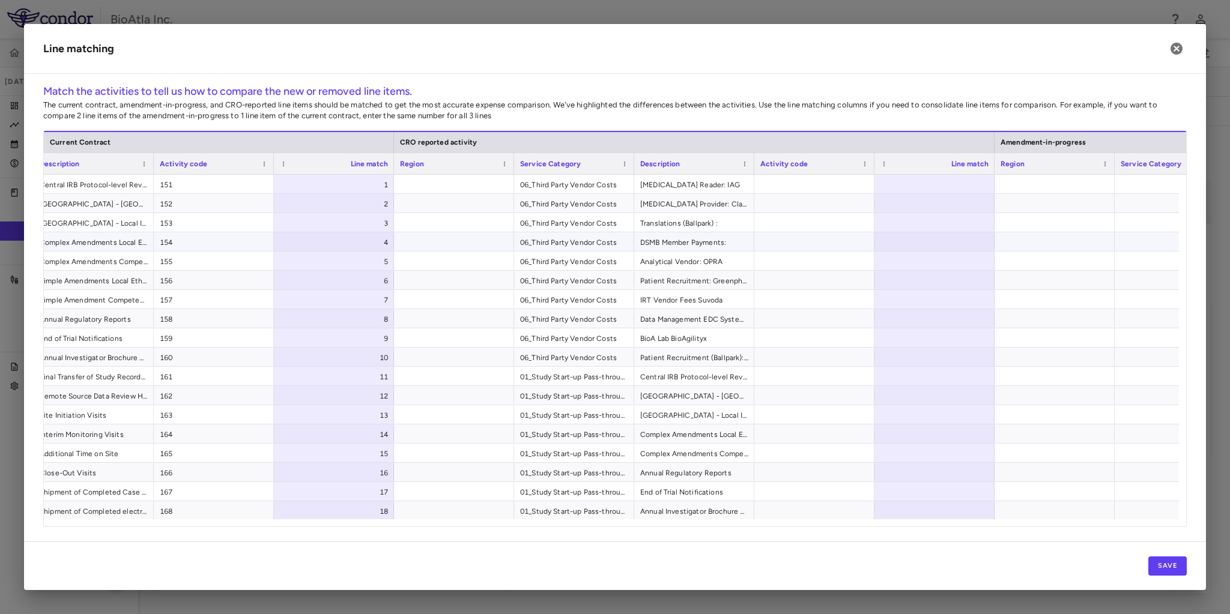
click at [922, 228] on div at bounding box center [934, 222] width 120 height 19
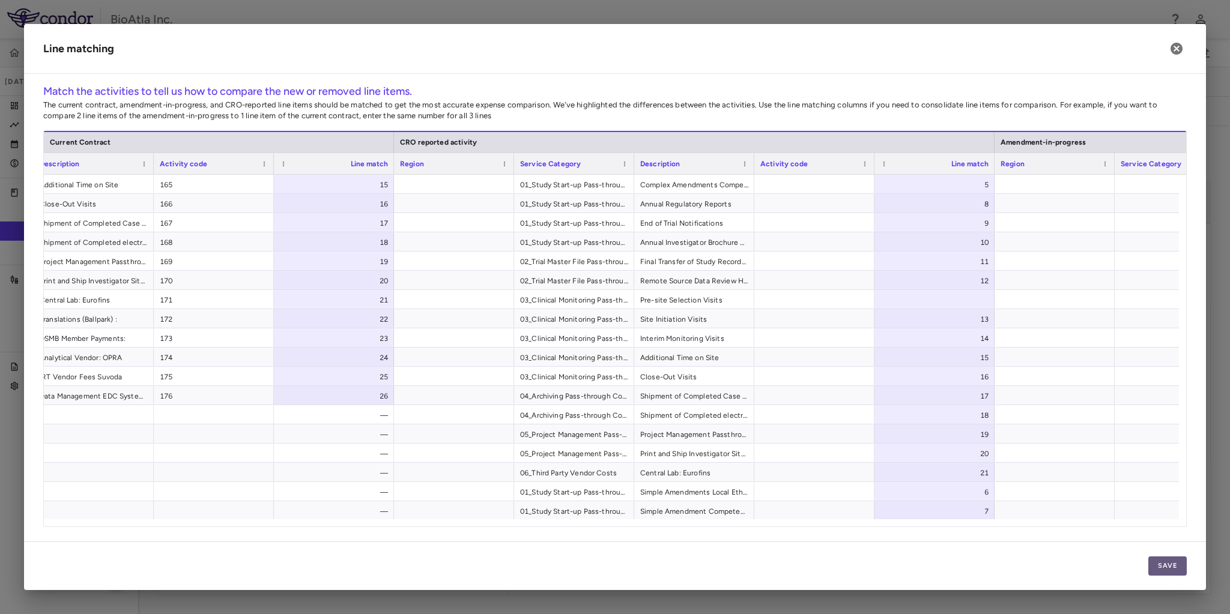
click at [1160, 568] on button "Save" at bounding box center [1167, 566] width 38 height 19
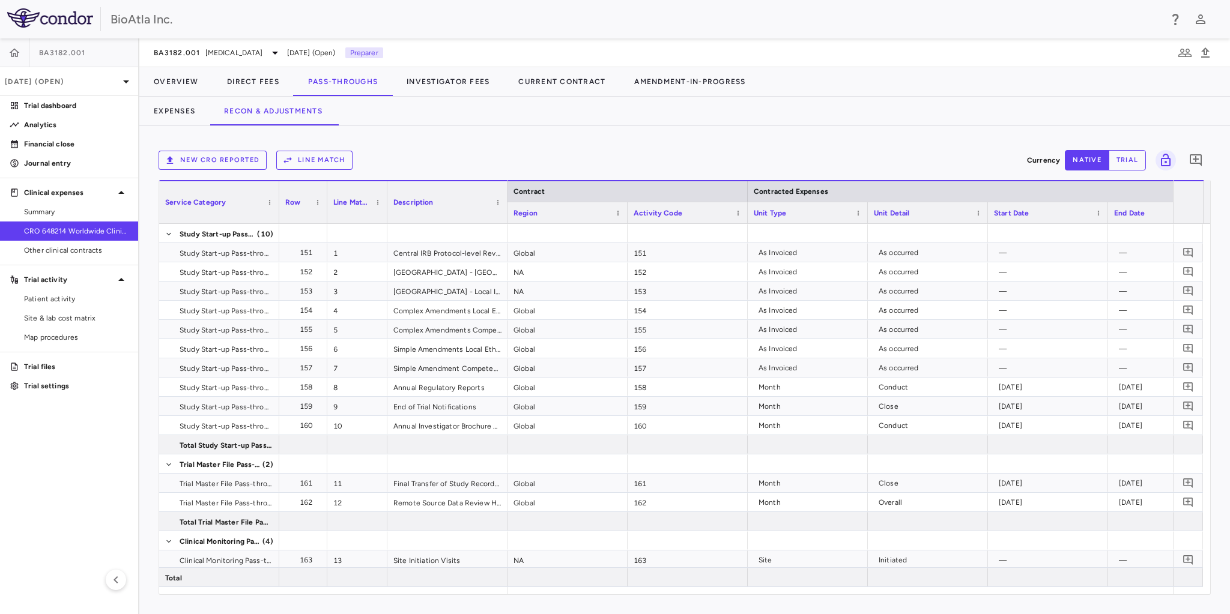
click at [454, 134] on div "New CRO reported Line Match Currency native trial 0 Service Category Drag here …" at bounding box center [684, 370] width 1090 height 488
click at [325, 156] on button "Line Match" at bounding box center [314, 160] width 76 height 19
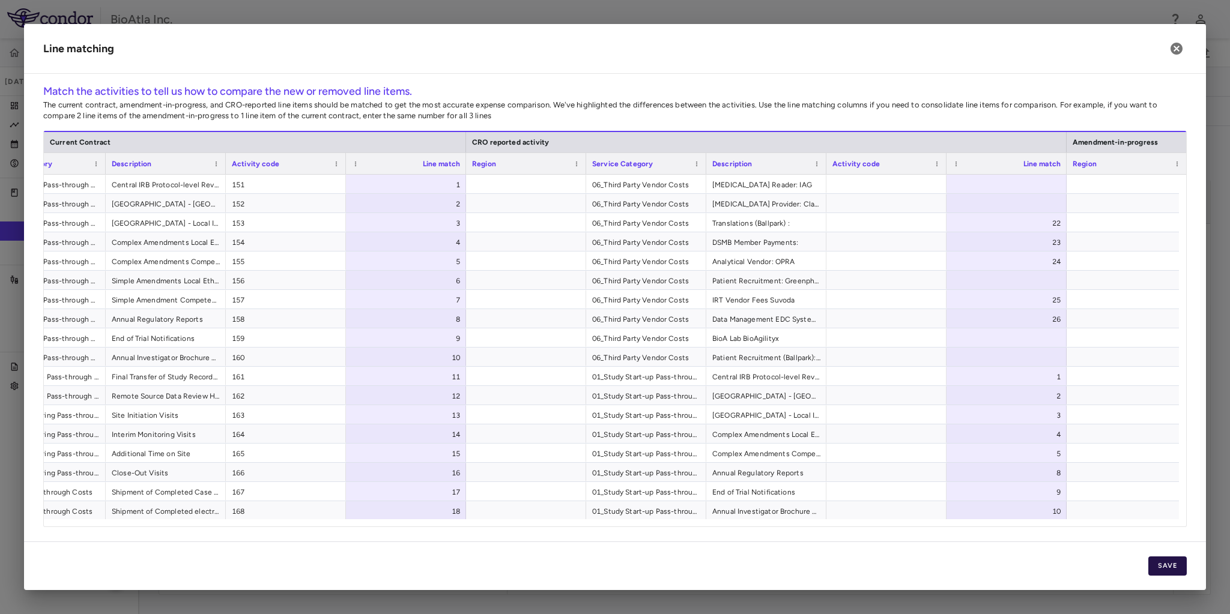
click at [1169, 565] on button "Save" at bounding box center [1167, 566] width 38 height 19
